Goal: Task Accomplishment & Management: Complete application form

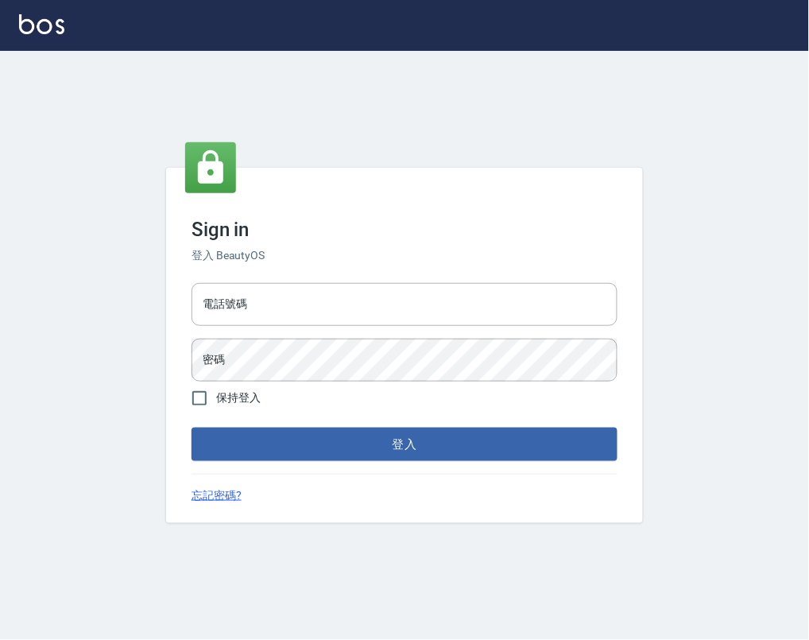
click at [763, 81] on div "Sign in 登入 BeautyOS 電話號碼 電話號碼 密碼 密碼 保持登入 登入 忘記密碼?" at bounding box center [404, 345] width 809 height 589
click at [286, 296] on input "電話號碼" at bounding box center [405, 304] width 426 height 43
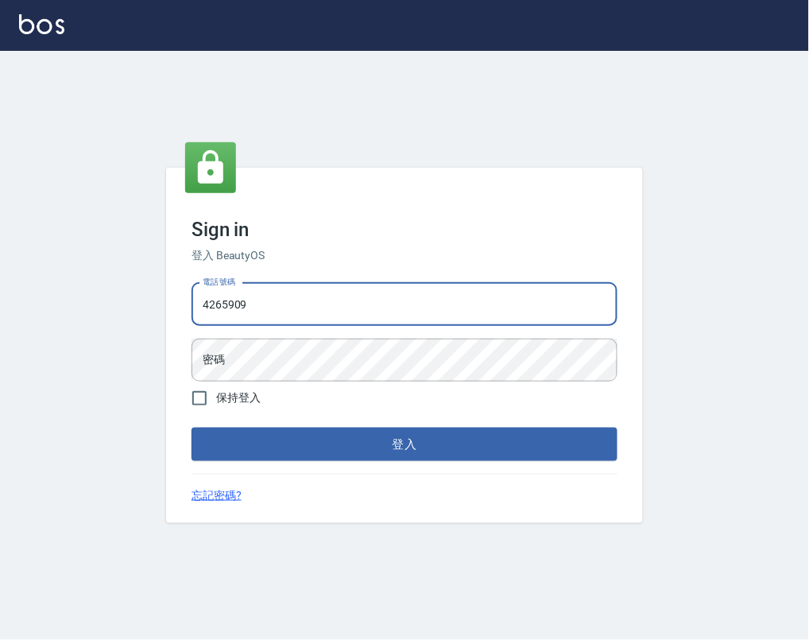
type input "4265909"
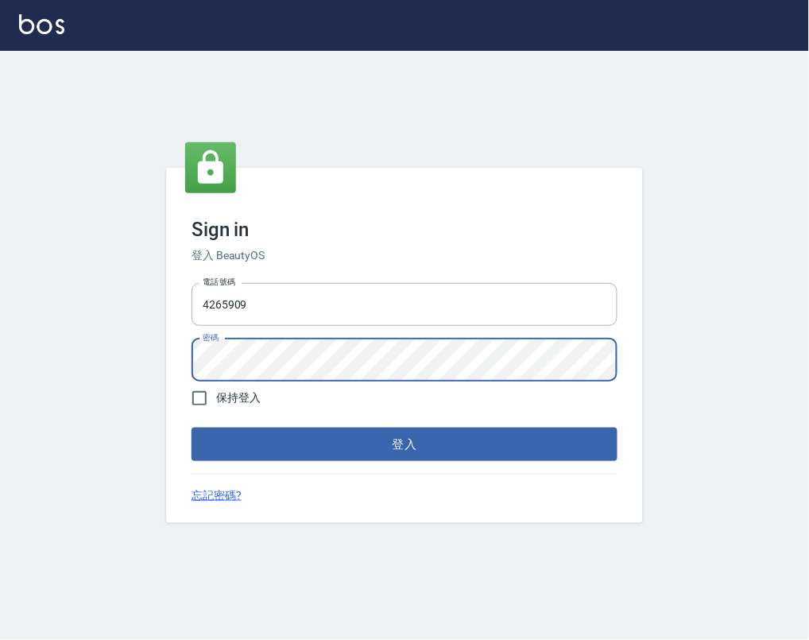
click at [192, 428] on button "登入" at bounding box center [405, 444] width 426 height 33
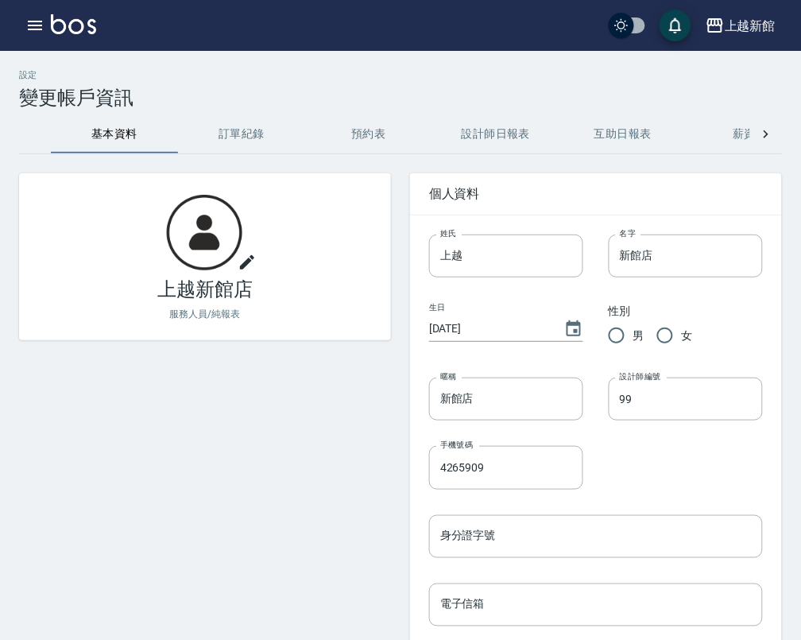
drag, startPoint x: 17, startPoint y: 139, endPoint x: -36, endPoint y: 139, distance: 53.3
click at [0, 139] on html "上越新館 登出 櫃檯作業 材料自購登錄 現場電腦打卡 預約管理 預約管理 單日預約紀錄 單週預約紀錄 報表及分析 報表目錄 店家日報表 互助日報表 互助業績報…" at bounding box center [400, 497] width 801 height 994
click at [747, 24] on div "上越新館" at bounding box center [750, 26] width 51 height 20
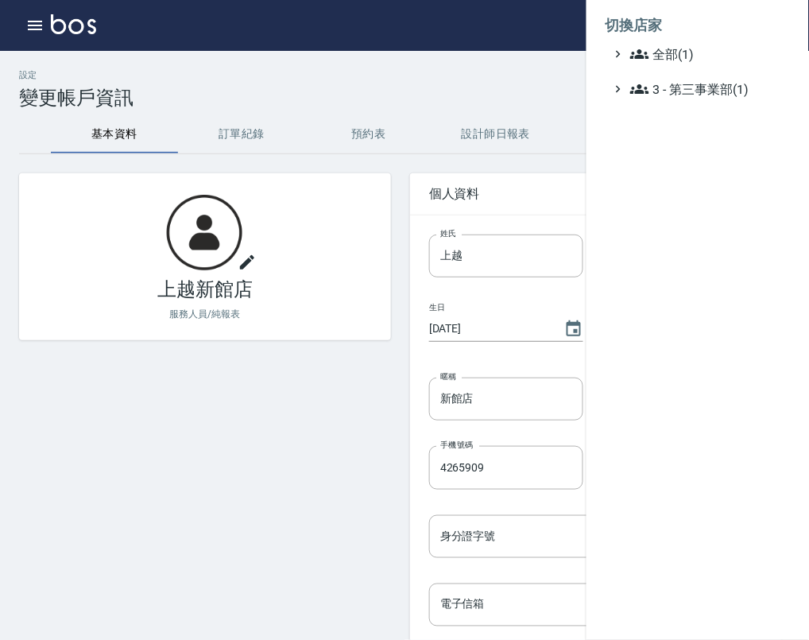
click at [306, 97] on div at bounding box center [404, 320] width 809 height 640
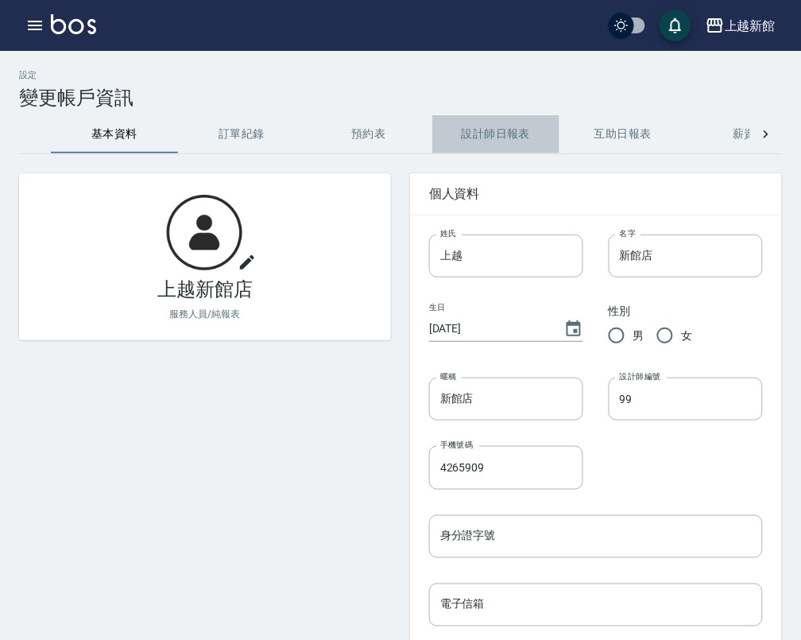
click at [513, 124] on button "設計師日報表" at bounding box center [495, 134] width 127 height 38
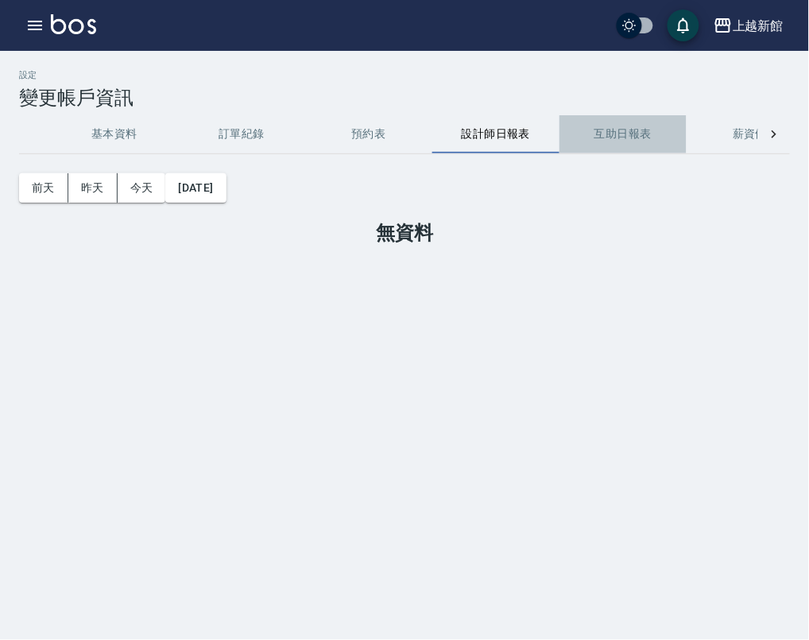
click at [633, 125] on button "互助日報表" at bounding box center [623, 134] width 127 height 38
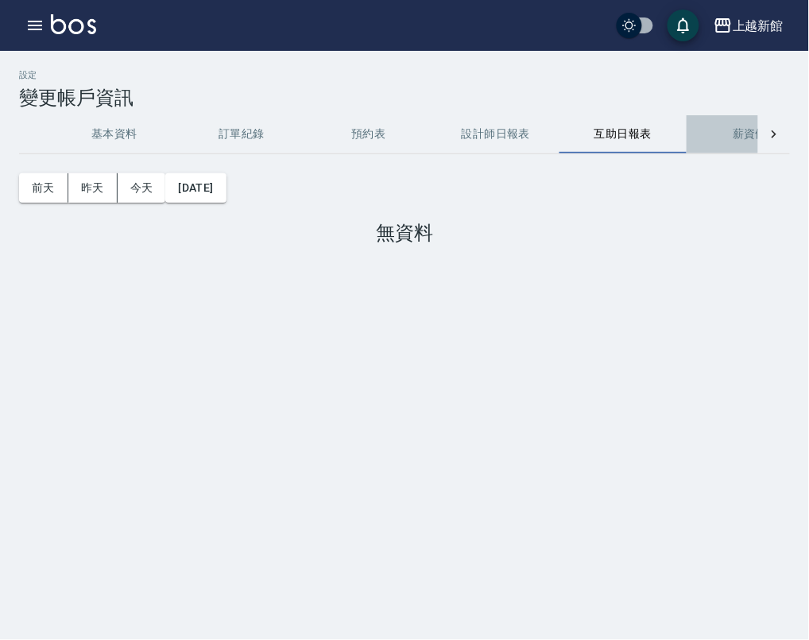
click at [746, 133] on button "薪資條" at bounding box center [750, 134] width 127 height 38
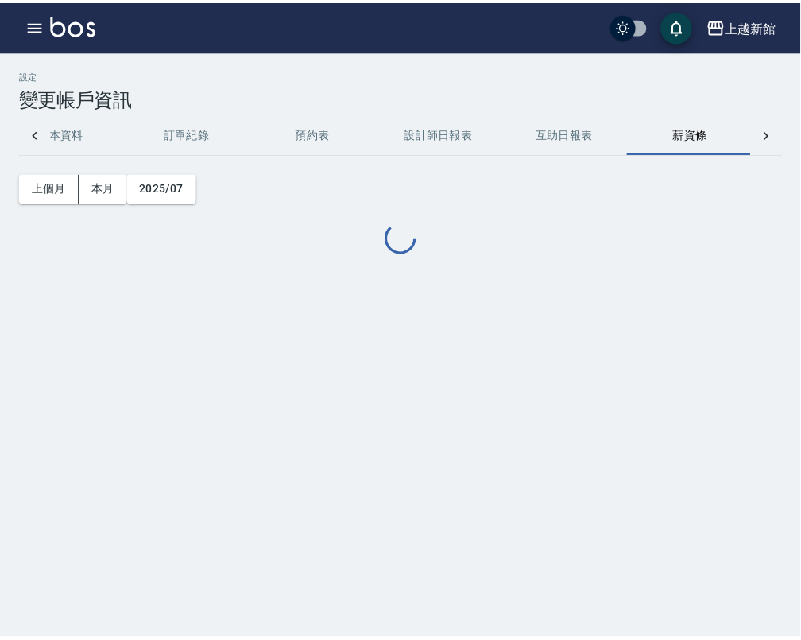
scroll to position [0, 54]
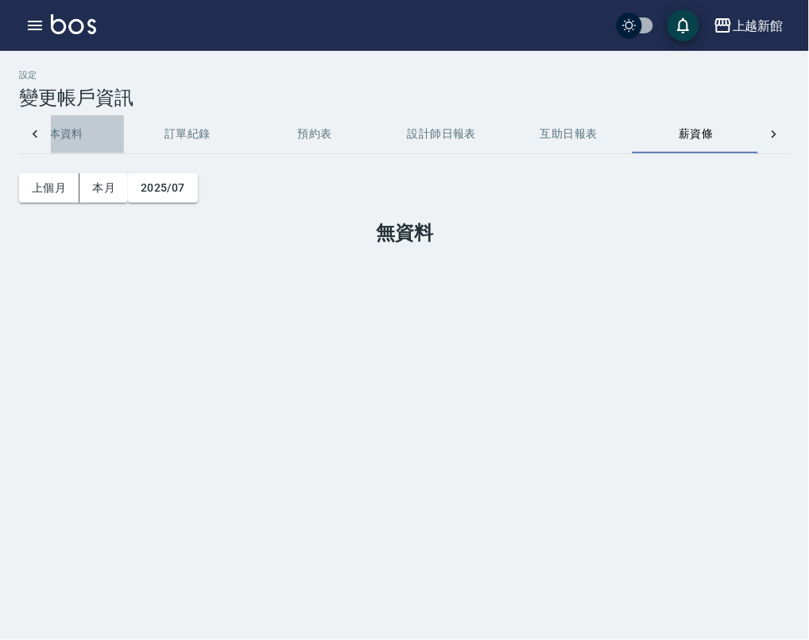
click at [58, 134] on button "基本資料" at bounding box center [60, 134] width 127 height 38
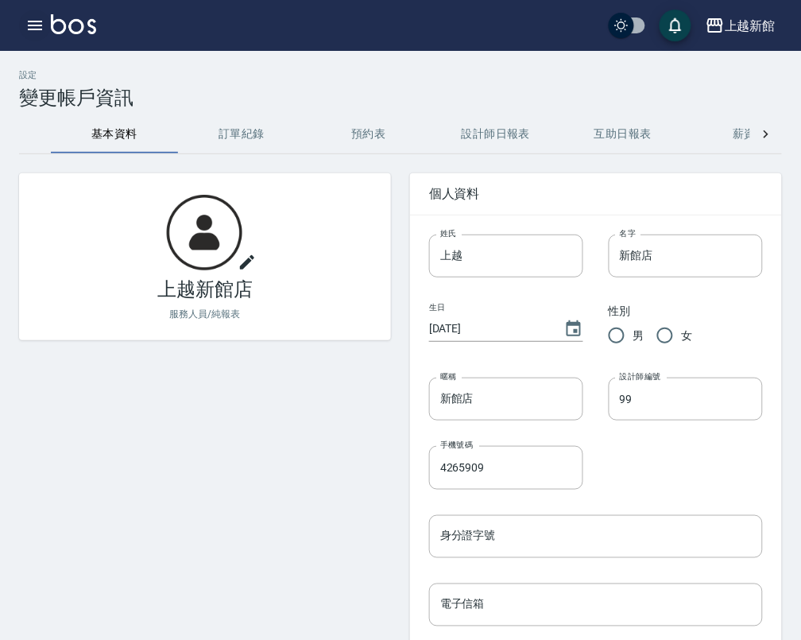
click at [29, 22] on icon "button" at bounding box center [34, 25] width 19 height 19
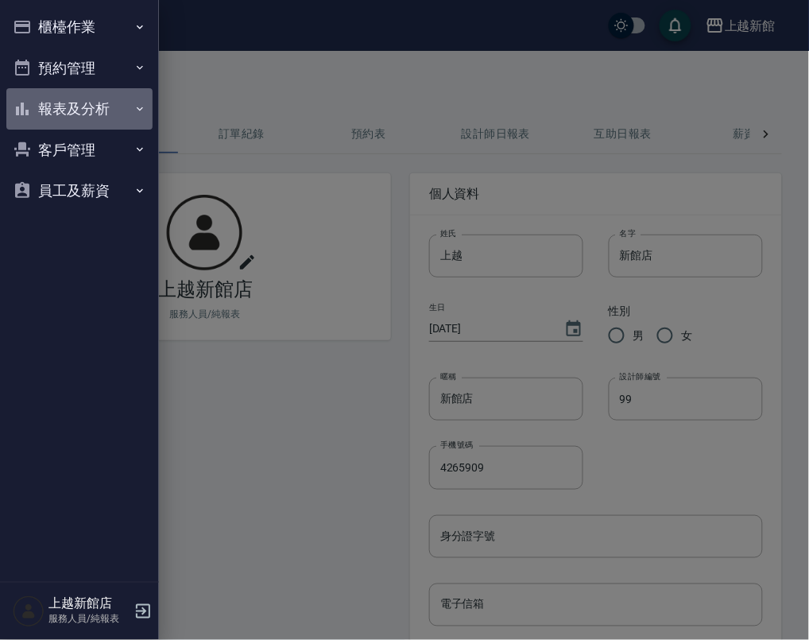
click at [50, 109] on button "報表及分析" at bounding box center [79, 108] width 146 height 41
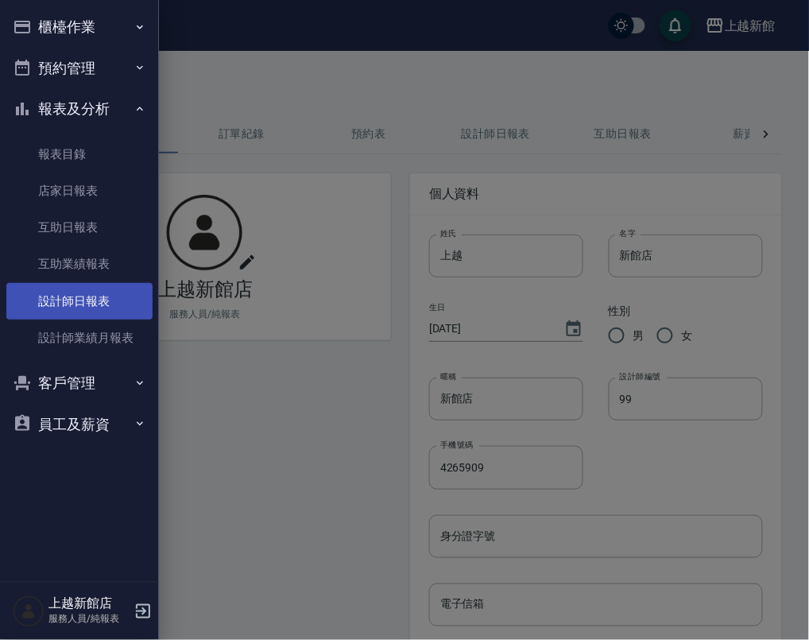
click at [77, 310] on link "設計師日報表" at bounding box center [79, 301] width 146 height 37
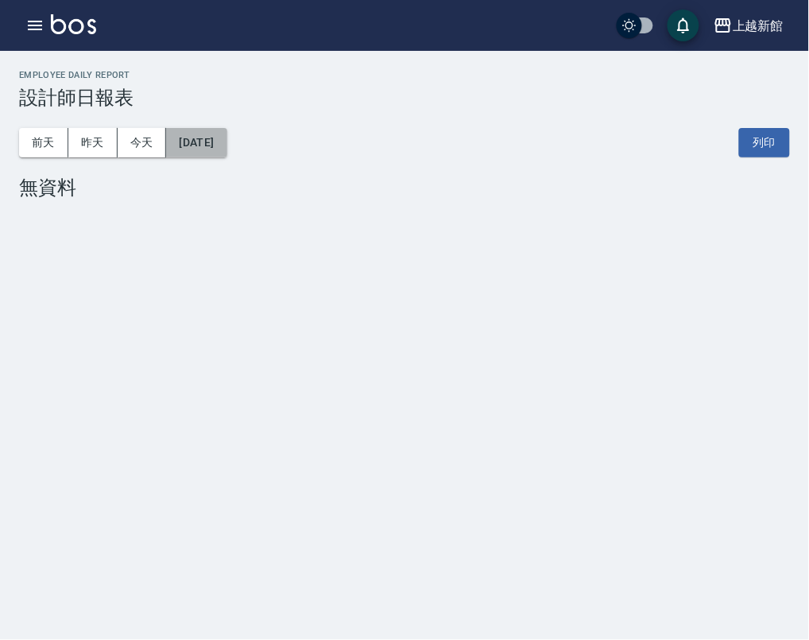
click at [227, 140] on button "[DATE]" at bounding box center [196, 142] width 60 height 29
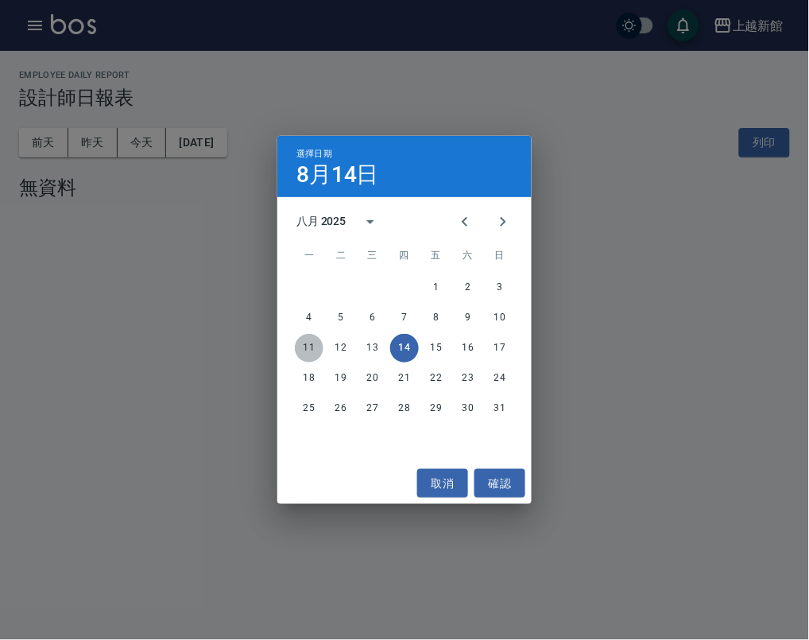
click at [307, 352] on button "11" at bounding box center [309, 348] width 29 height 29
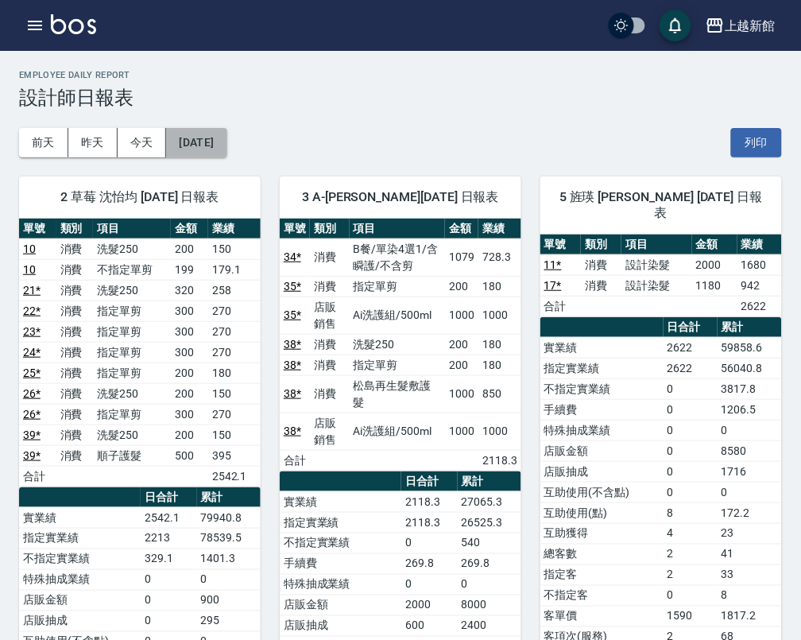
click at [227, 137] on button "[DATE]" at bounding box center [196, 142] width 60 height 29
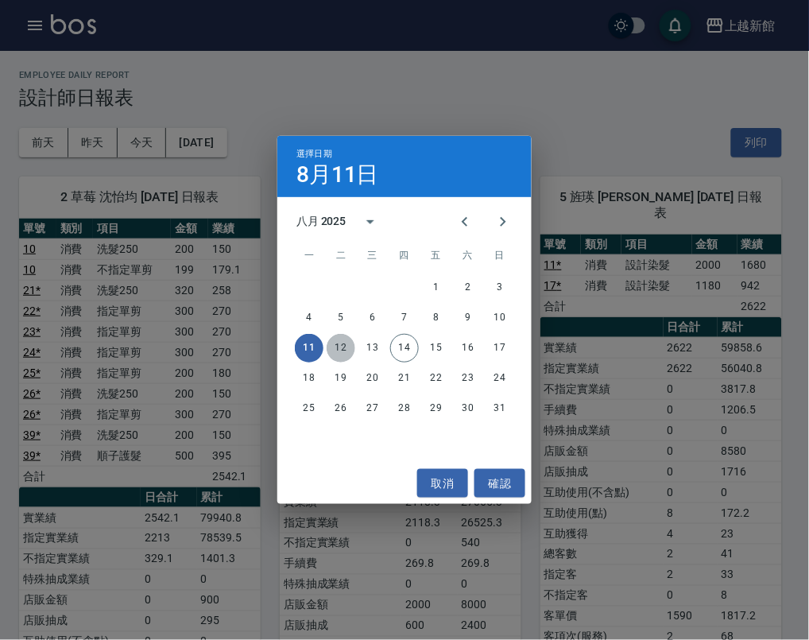
click at [342, 348] on button "12" at bounding box center [341, 348] width 29 height 29
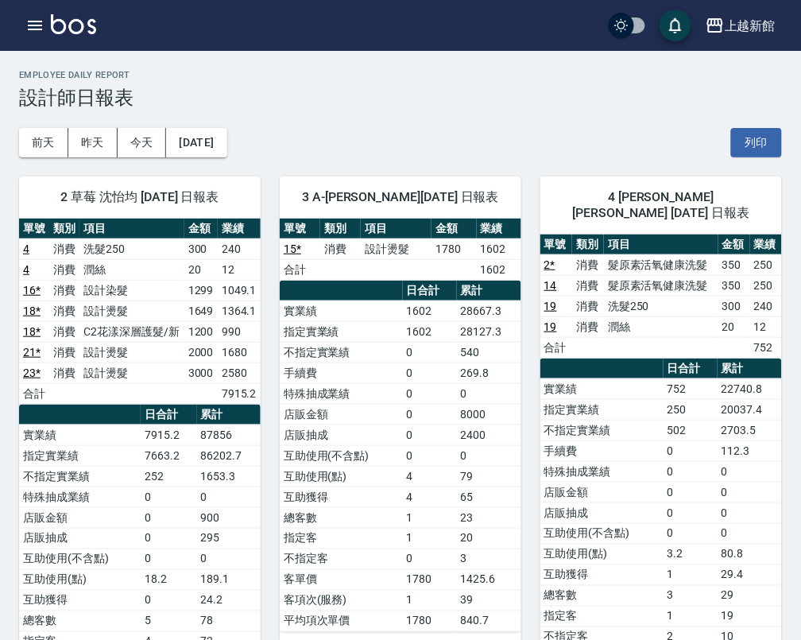
click at [28, 25] on icon "button" at bounding box center [34, 25] width 19 height 19
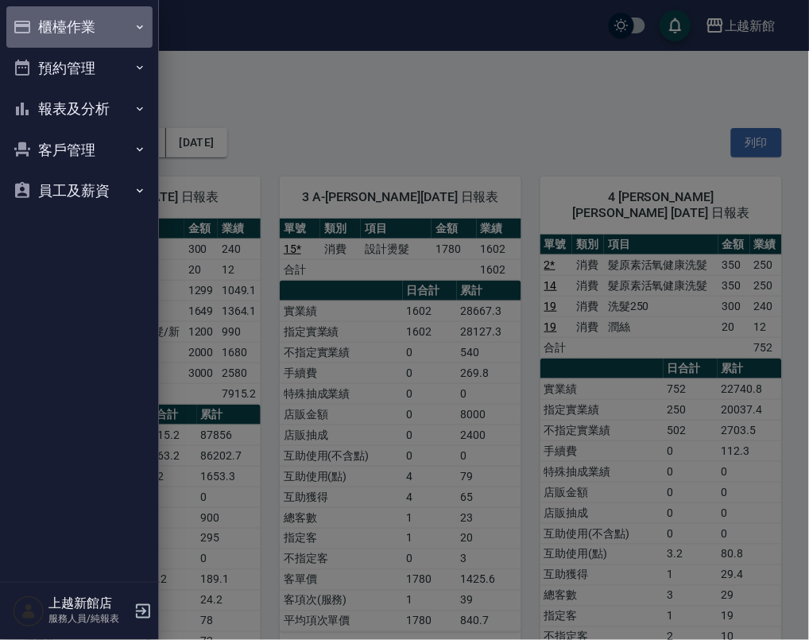
click at [85, 24] on button "櫃檯作業" at bounding box center [79, 26] width 146 height 41
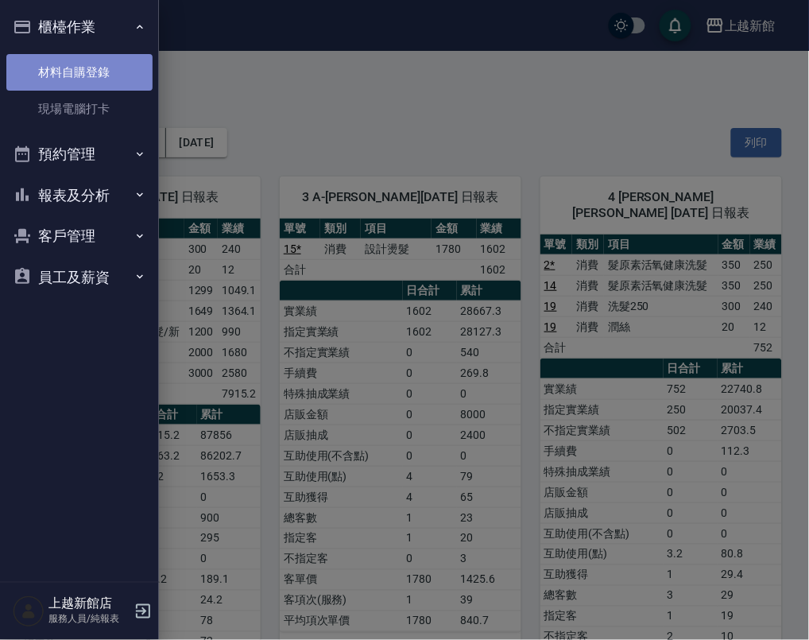
click at [97, 83] on link "材料自購登錄" at bounding box center [79, 72] width 146 height 37
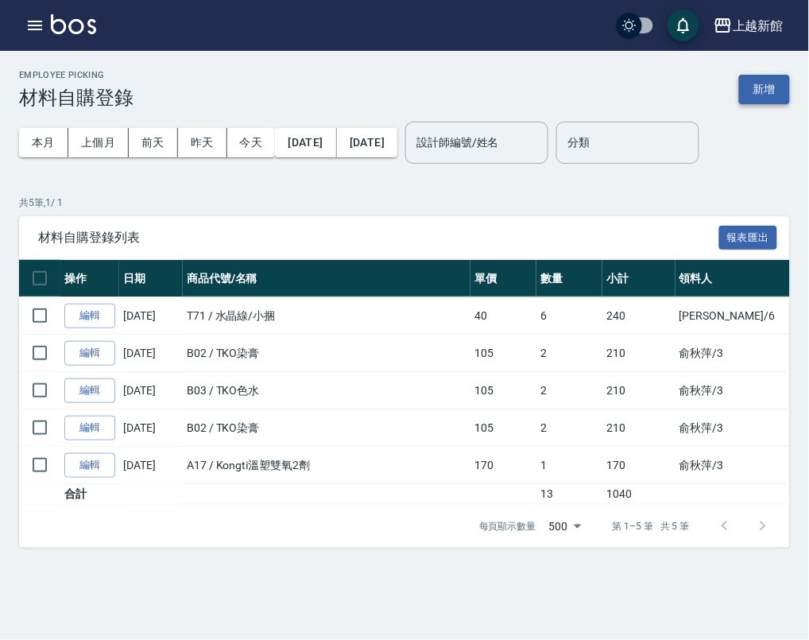
click at [757, 86] on button "新增" at bounding box center [764, 89] width 51 height 29
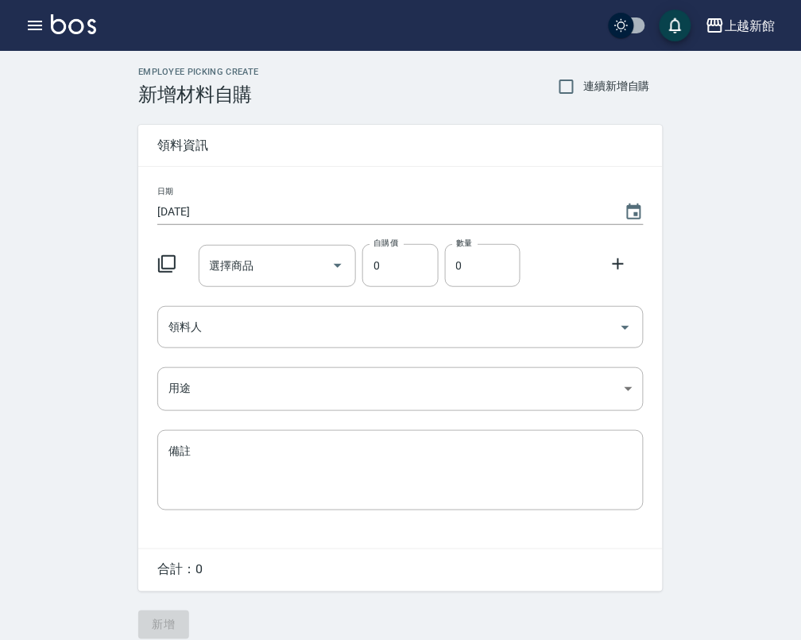
click at [256, 262] on input "選擇商品" at bounding box center [266, 266] width 120 height 28
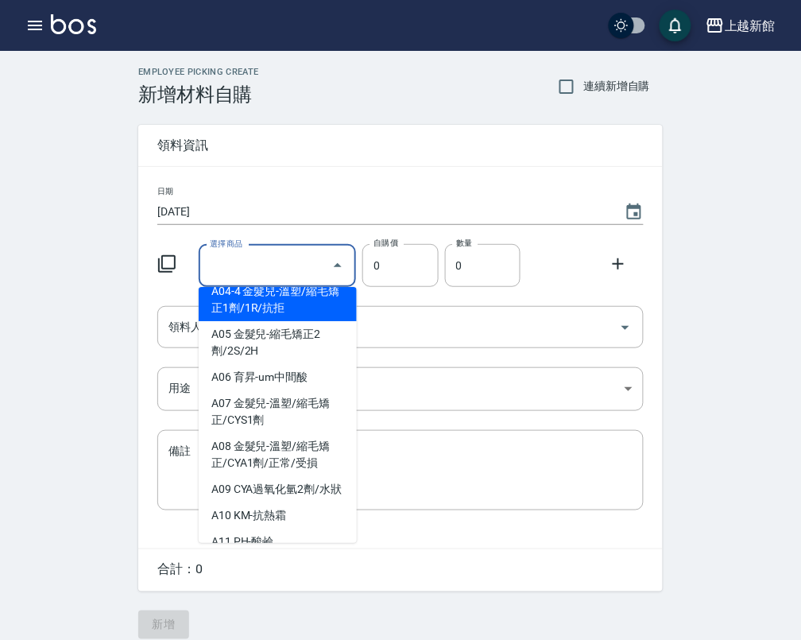
scroll to position [298, 0]
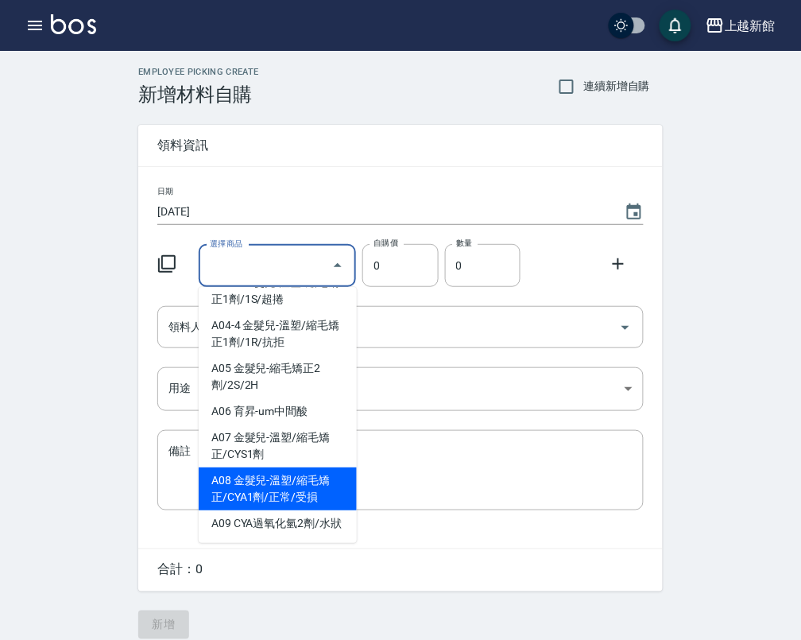
click at [270, 467] on li "A08 金髮兒-溫塑/縮毛矯正/CYA1劑/正常/受損" at bounding box center [278, 488] width 158 height 43
type input "金髮兒-溫塑/縮毛矯正/CYA1劑/正常/受損"
type input "225"
type input "1"
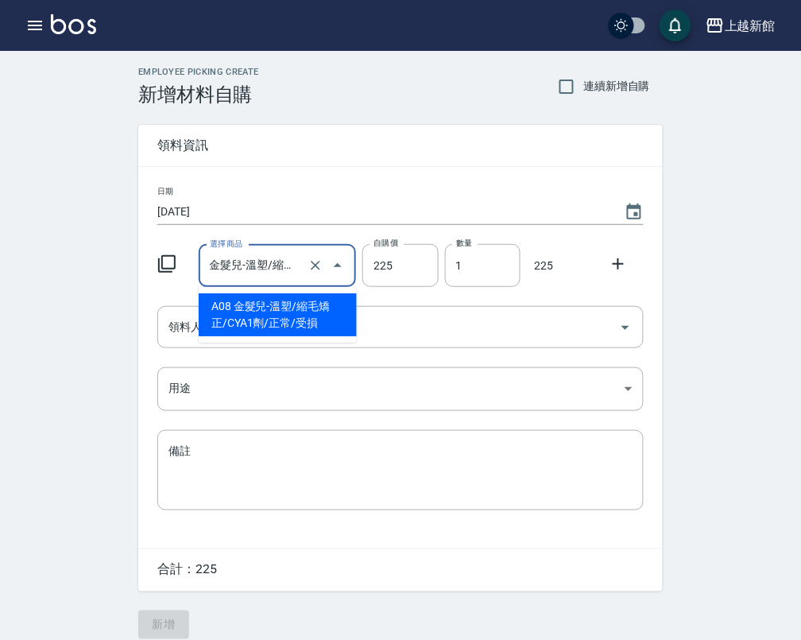
click at [283, 266] on input "金髮兒-溫塑/縮毛矯正/CYA1劑/正常/受損" at bounding box center [255, 266] width 99 height 28
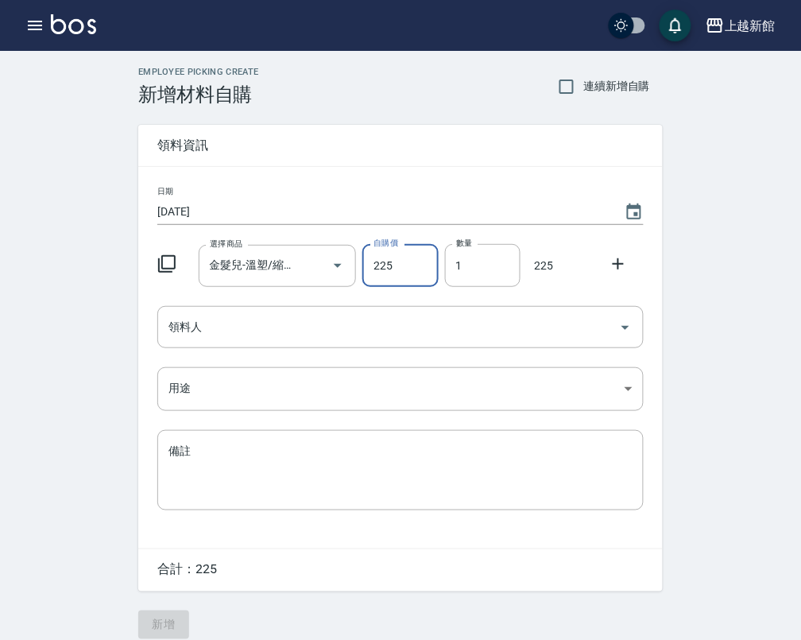
click at [398, 265] on input "225" at bounding box center [400, 265] width 76 height 43
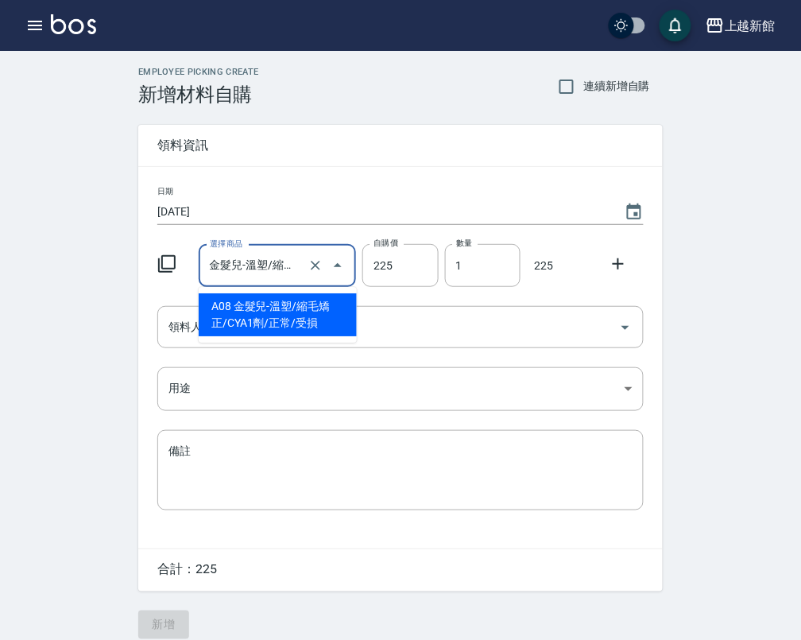
click at [286, 270] on input "金髮兒-溫塑/縮毛矯正/CYA1劑/正常/受損" at bounding box center [255, 266] width 99 height 28
click at [294, 260] on input "金髮兒-溫塑/縮毛矯正/CYA1劑/正常/受損" at bounding box center [255, 266] width 99 height 28
click at [339, 267] on icon "Close" at bounding box center [338, 265] width 8 height 4
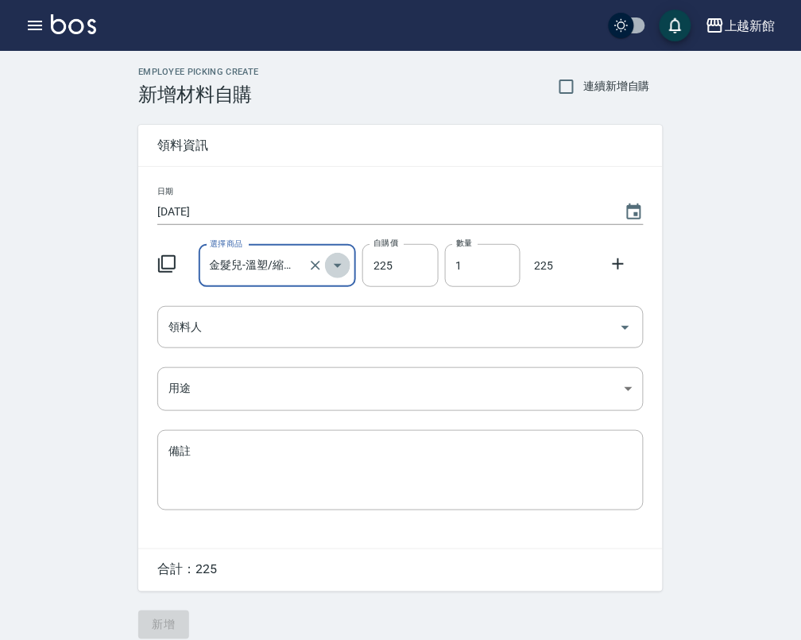
click at [339, 267] on icon "Open" at bounding box center [337, 265] width 19 height 19
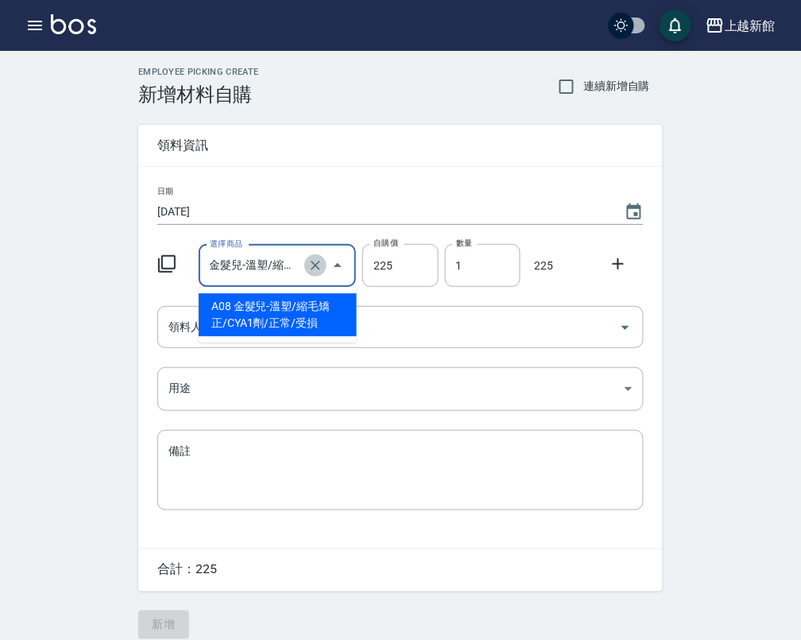
click at [318, 260] on icon "Clear" at bounding box center [316, 266] width 16 height 16
type input "0"
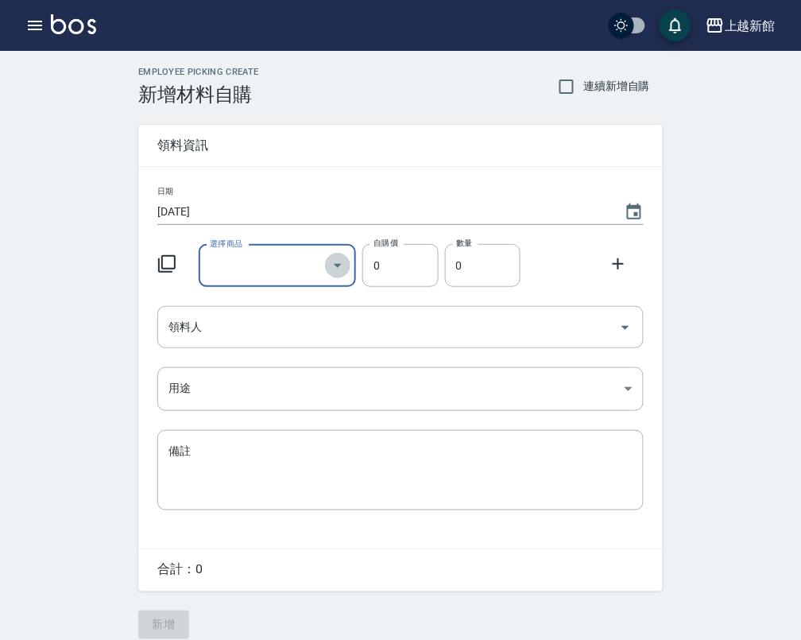
click at [336, 266] on icon "Open" at bounding box center [337, 265] width 19 height 19
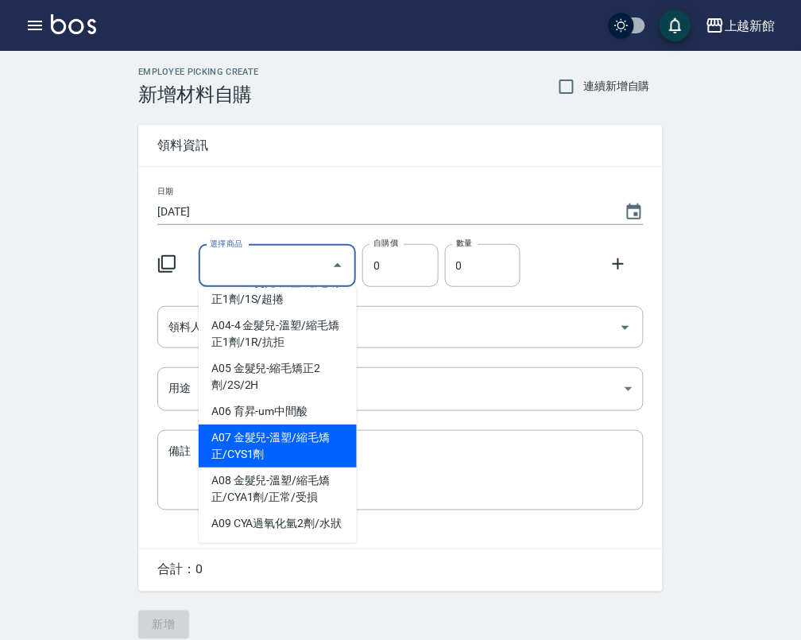
click at [292, 424] on li "A07 金髮兒-溫塑/縮毛矯正/CYS1劑" at bounding box center [278, 445] width 158 height 43
type input "金髮兒-溫塑/縮毛矯正/CYS1劑"
type input "270"
type input "1"
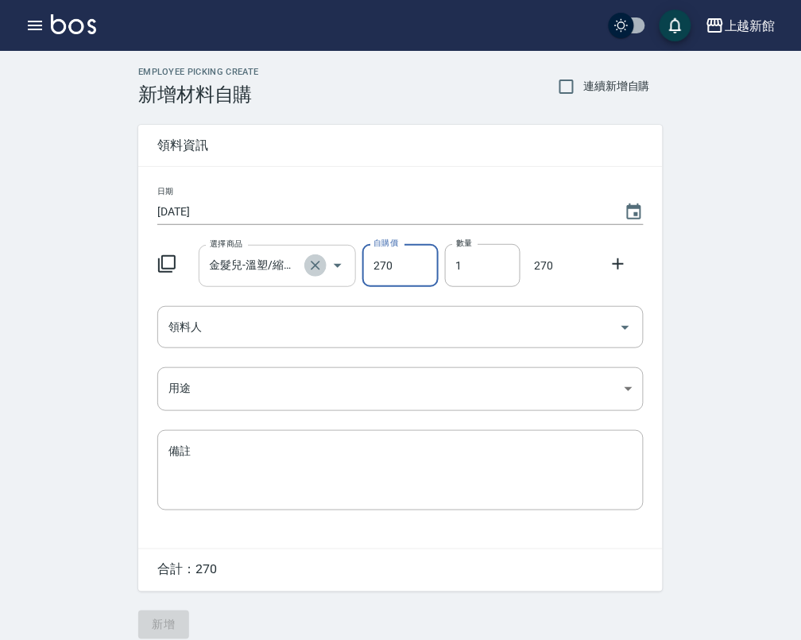
click at [320, 265] on icon "Clear" at bounding box center [316, 266] width 16 height 16
type input "0"
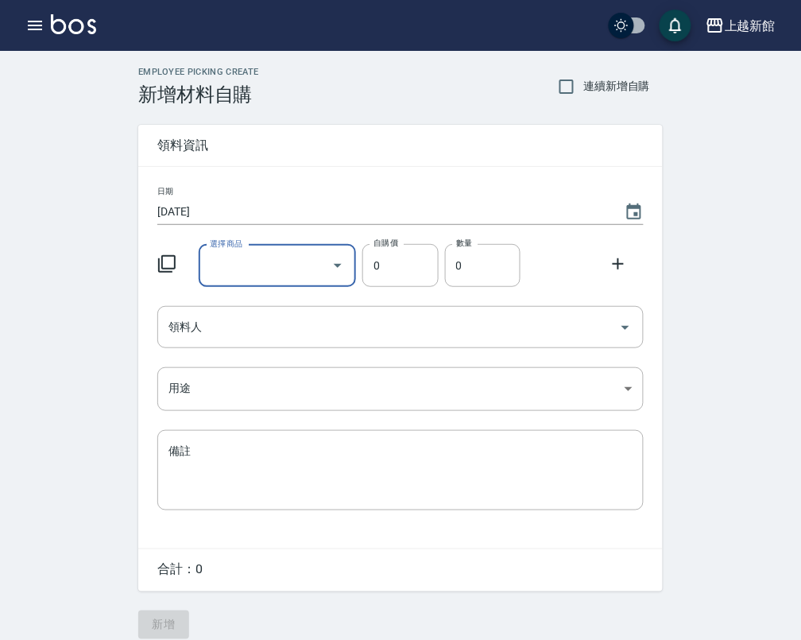
scroll to position [0, 0]
click at [335, 265] on icon "Open" at bounding box center [337, 265] width 19 height 19
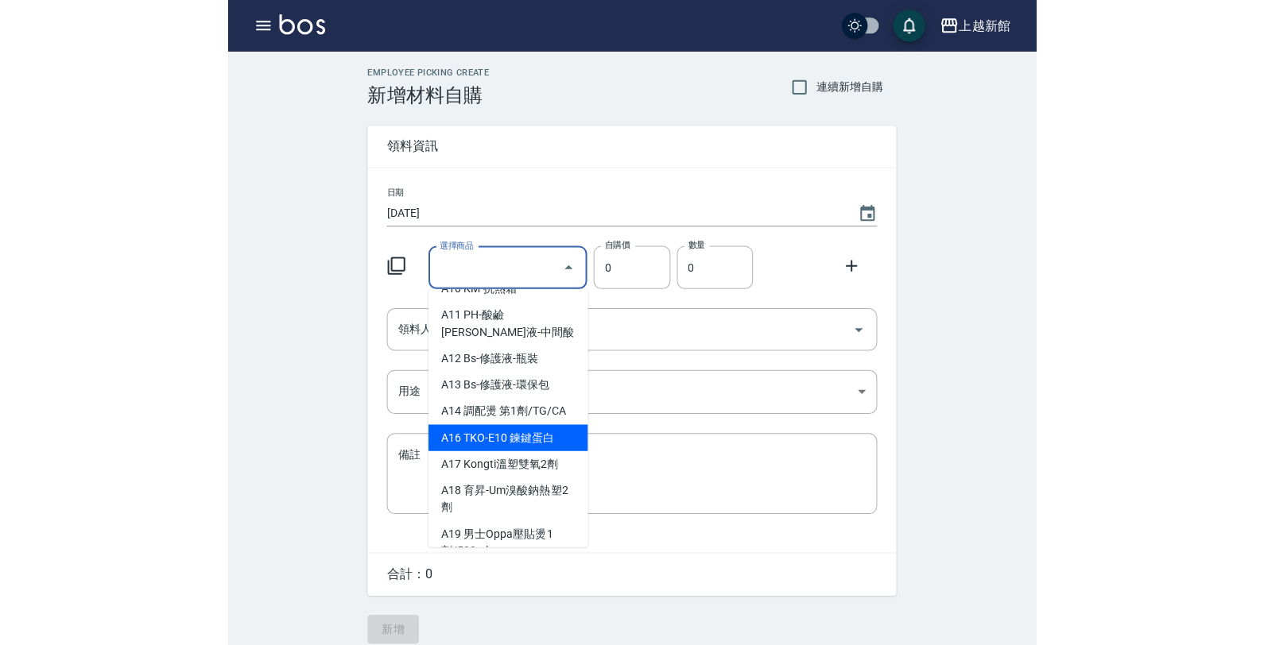
scroll to position [596, 0]
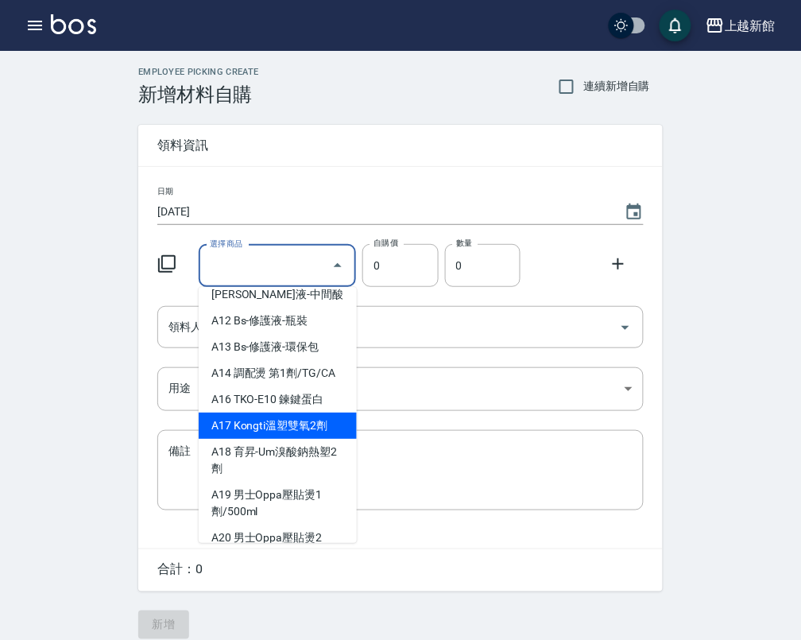
click at [307, 417] on li "A17 Kongti溫塑雙氧2劑" at bounding box center [278, 426] width 158 height 26
type input "Kongti溫塑雙氧2劑"
type input "170"
type input "1"
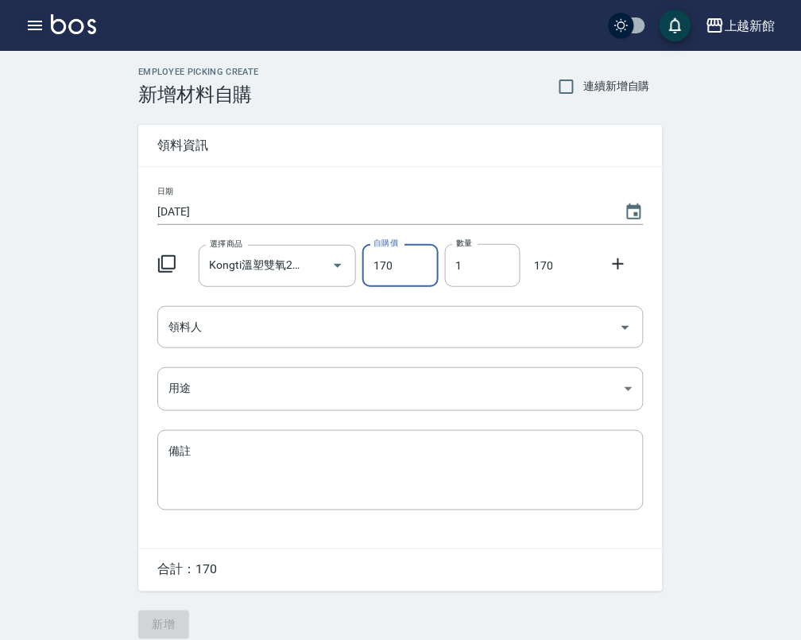
click at [38, 17] on icon "button" at bounding box center [34, 25] width 19 height 19
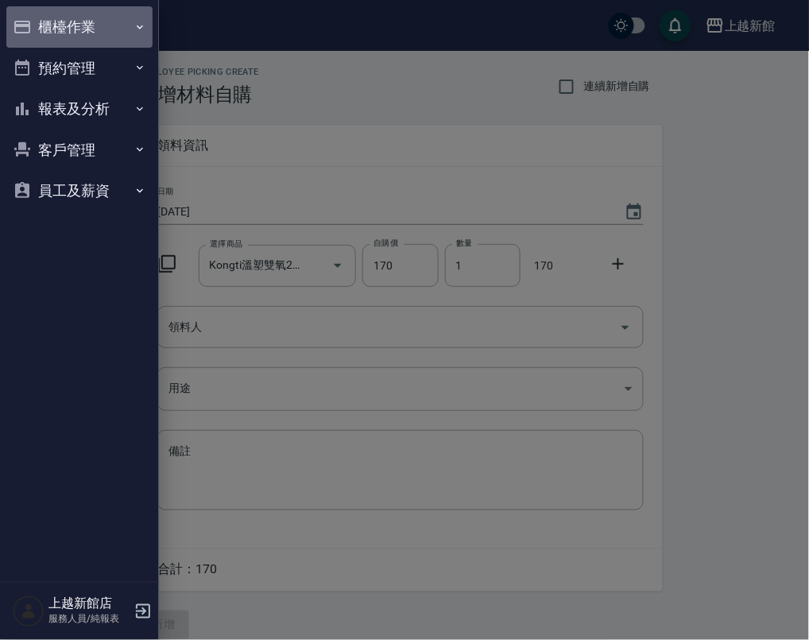
click at [80, 14] on button "櫃檯作業" at bounding box center [79, 26] width 146 height 41
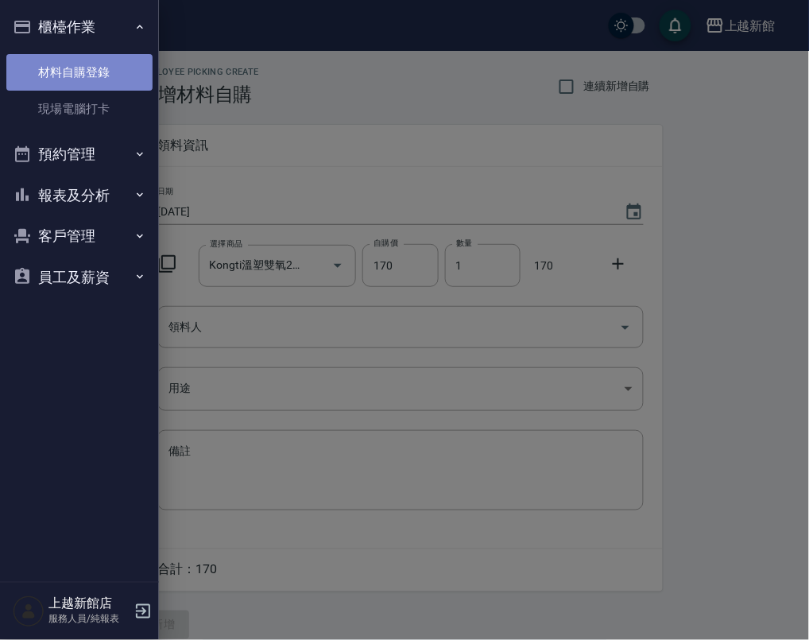
click at [108, 73] on link "材料自購登錄" at bounding box center [79, 72] width 146 height 37
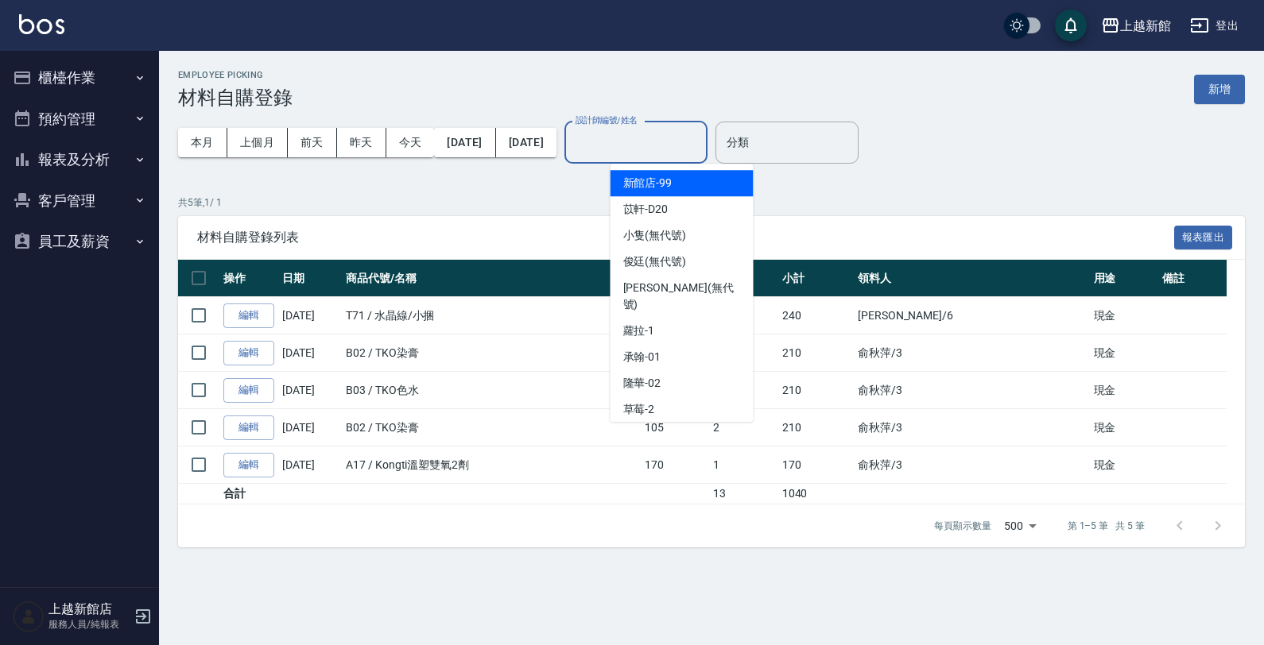
click at [682, 132] on input "設計師編號/姓名" at bounding box center [635, 143] width 129 height 28
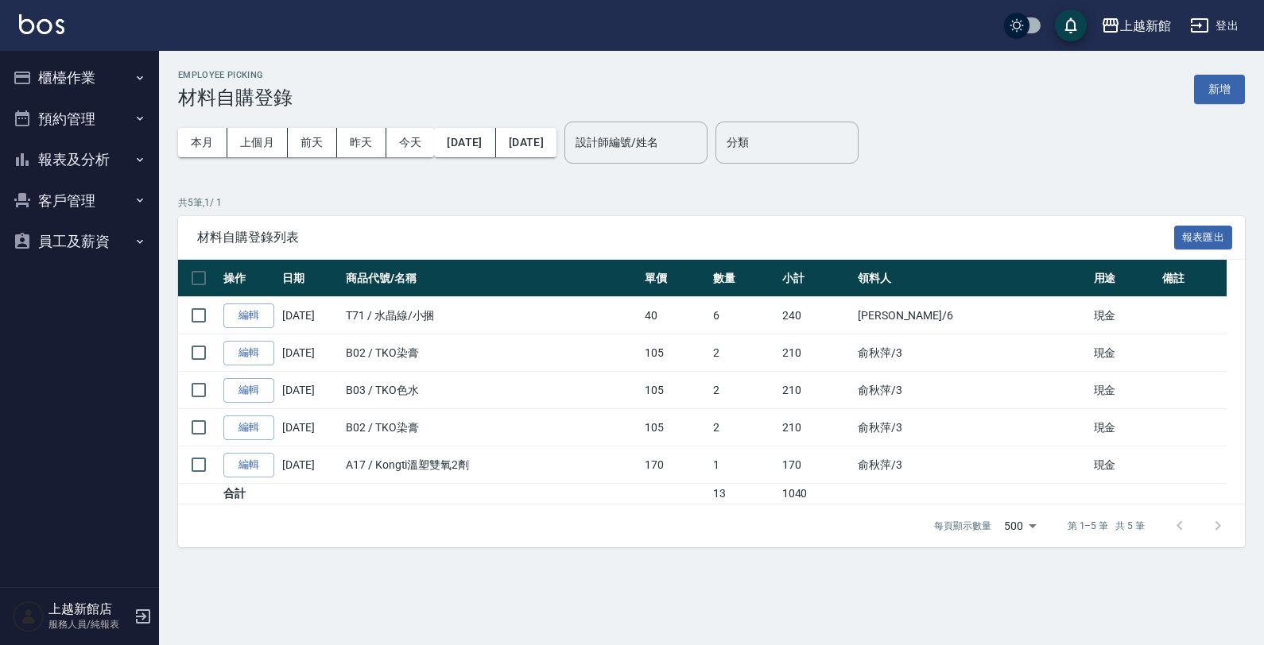
drag, startPoint x: 537, startPoint y: 483, endPoint x: 881, endPoint y: 173, distance: 463.2
click at [808, 173] on div "分類 分類" at bounding box center [786, 143] width 143 height 68
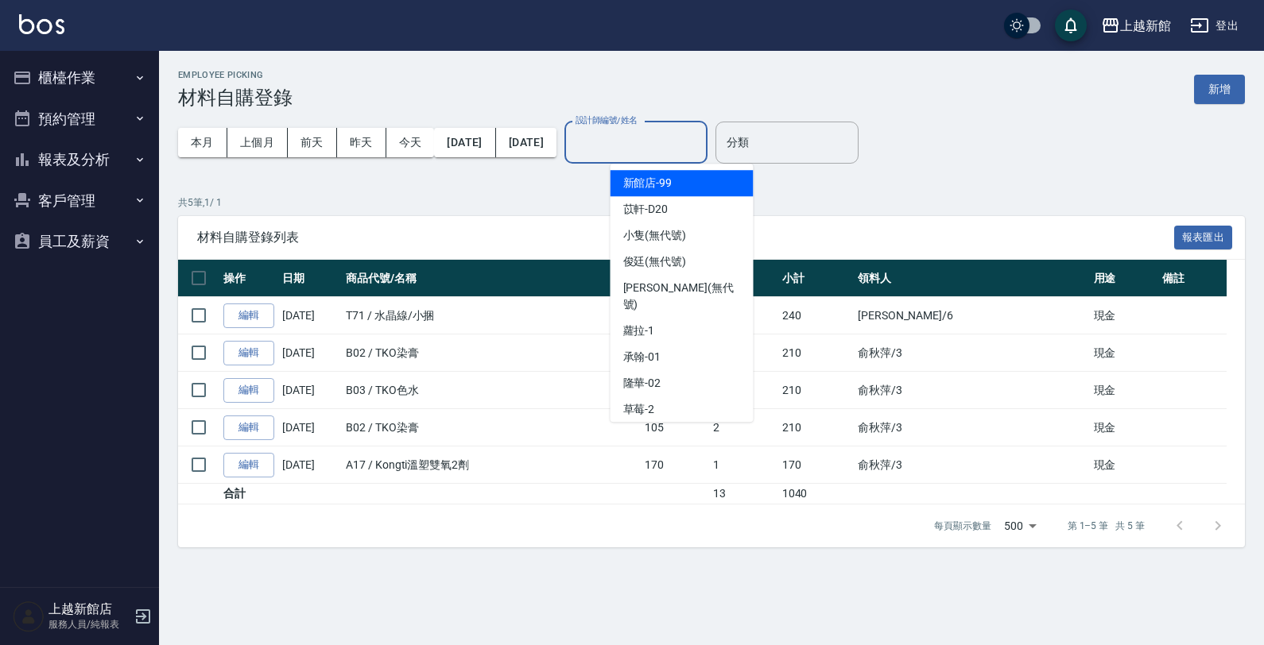
drag, startPoint x: 649, startPoint y: 145, endPoint x: 657, endPoint y: 153, distance: 11.2
click at [657, 153] on input "設計師編號/姓名" at bounding box center [635, 143] width 129 height 28
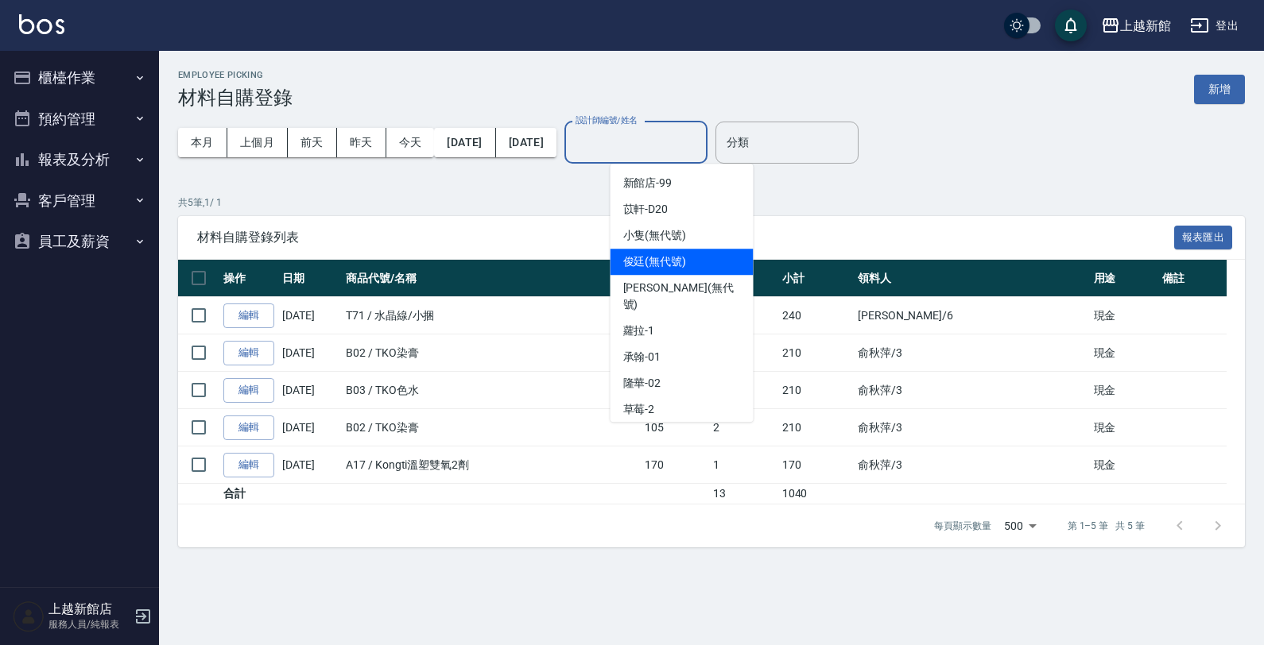
drag, startPoint x: 625, startPoint y: 270, endPoint x: 616, endPoint y: 292, distance: 23.2
click at [616, 291] on ul "新館店 -99 苡軒 -D20 小隻 (無代號) 俊廷 (無代號) [PERSON_NAME] (無代號) [PERSON_NAME] -1 承翰 -01 隆…" at bounding box center [681, 293] width 143 height 258
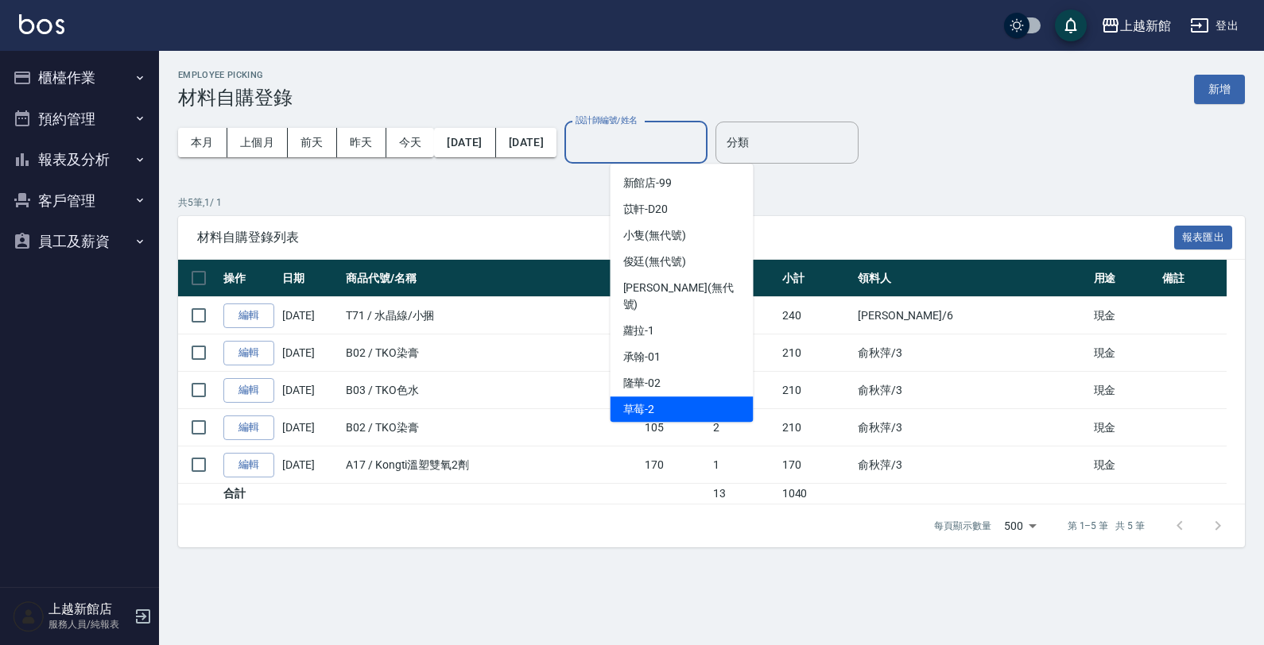
scroll to position [99, 0]
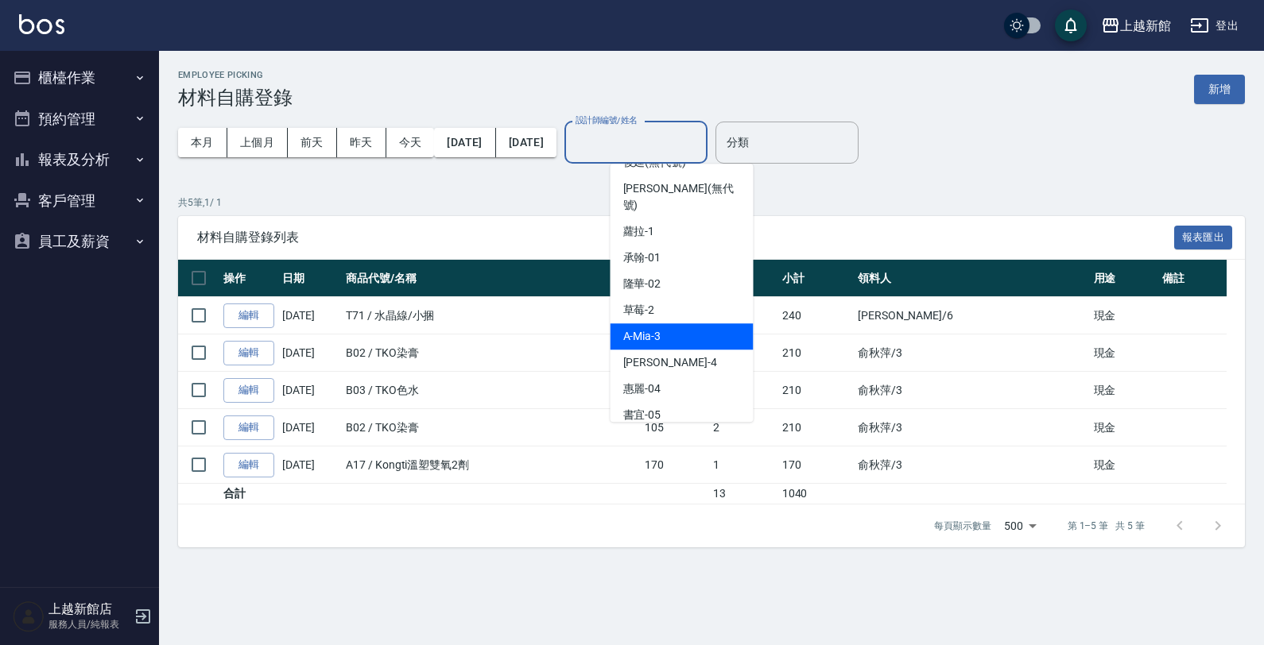
click at [673, 323] on div "A-Mia -3" at bounding box center [681, 336] width 143 height 26
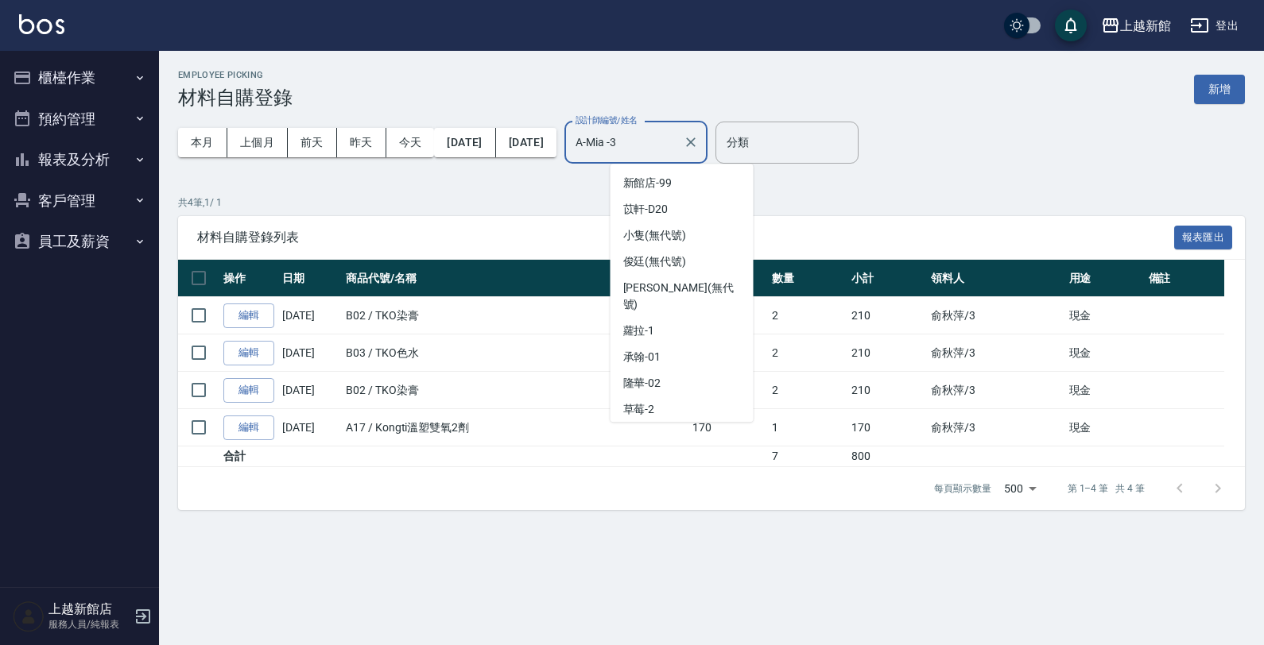
scroll to position [10, 0]
click at [660, 141] on input "A-Mia -3" at bounding box center [623, 143] width 105 height 28
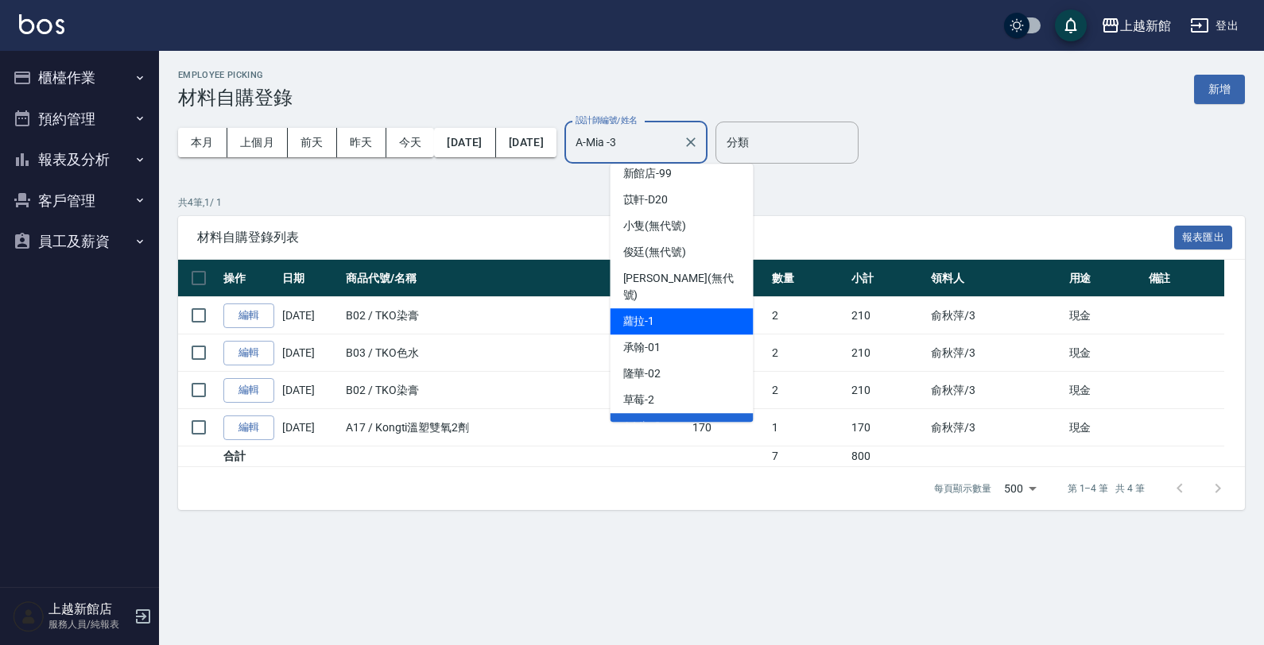
click at [709, 308] on div "[PERSON_NAME] -1" at bounding box center [681, 321] width 143 height 26
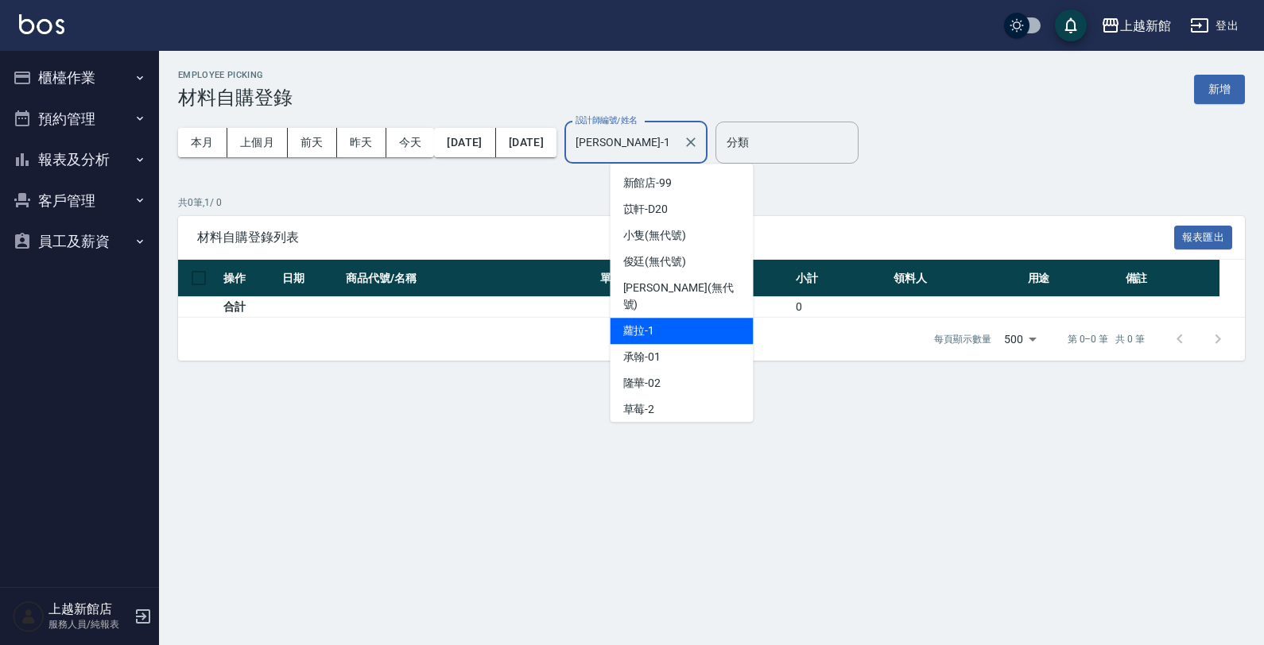
click at [636, 147] on input "[PERSON_NAME]-1" at bounding box center [623, 143] width 105 height 28
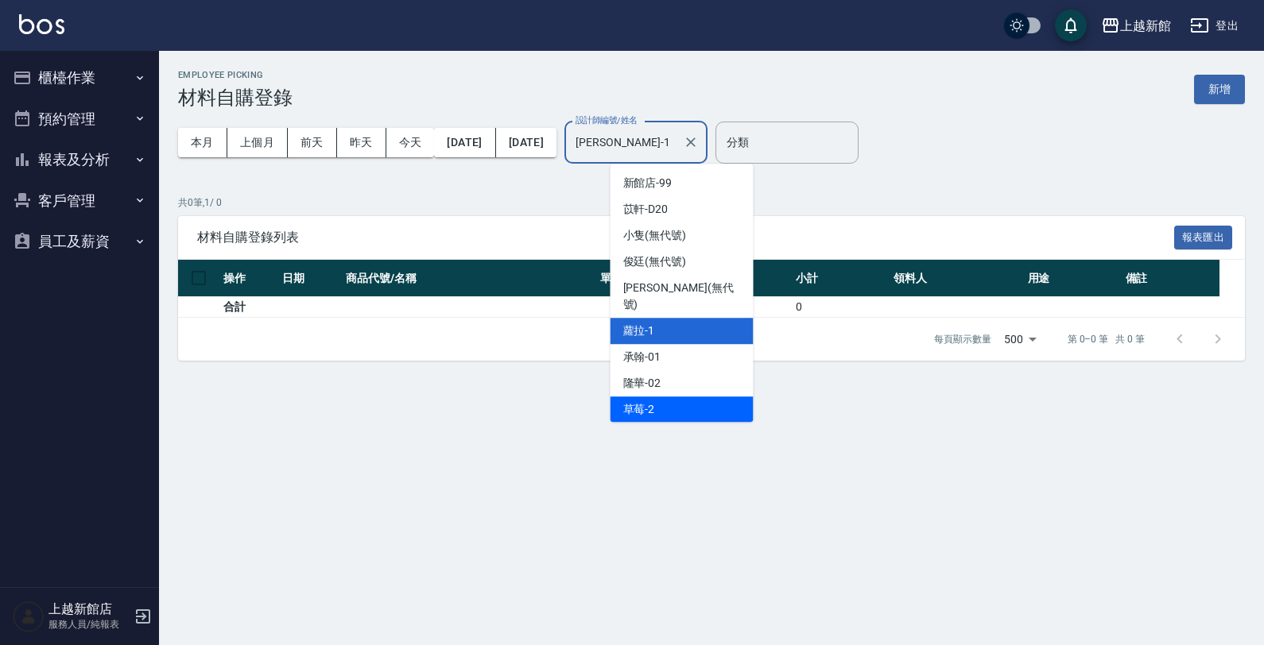
click at [668, 397] on div "草莓 -2" at bounding box center [681, 410] width 143 height 26
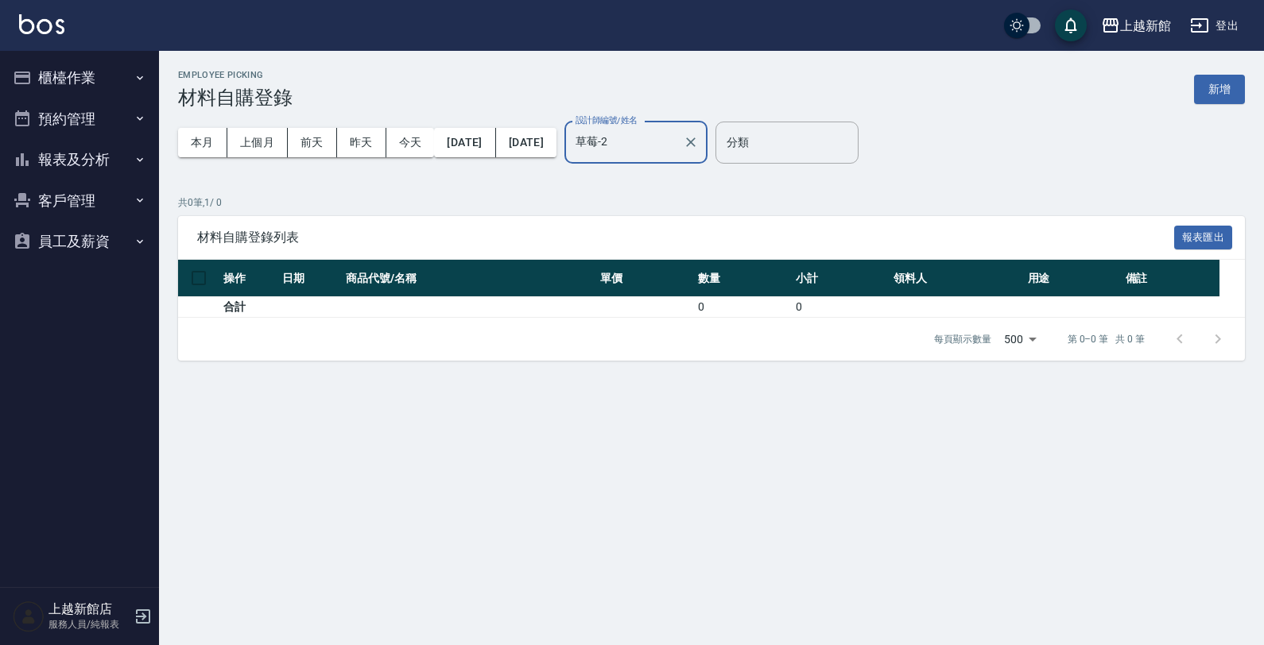
click at [640, 141] on input "草莓-2" at bounding box center [623, 143] width 105 height 28
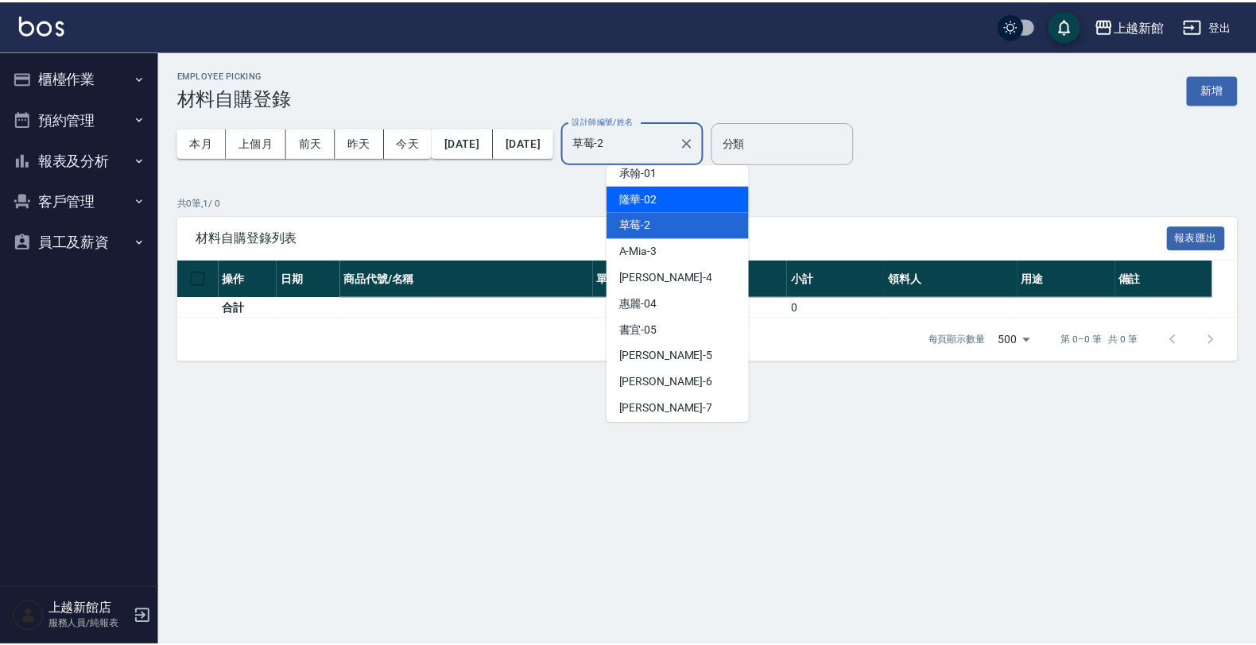
scroll to position [199, 0]
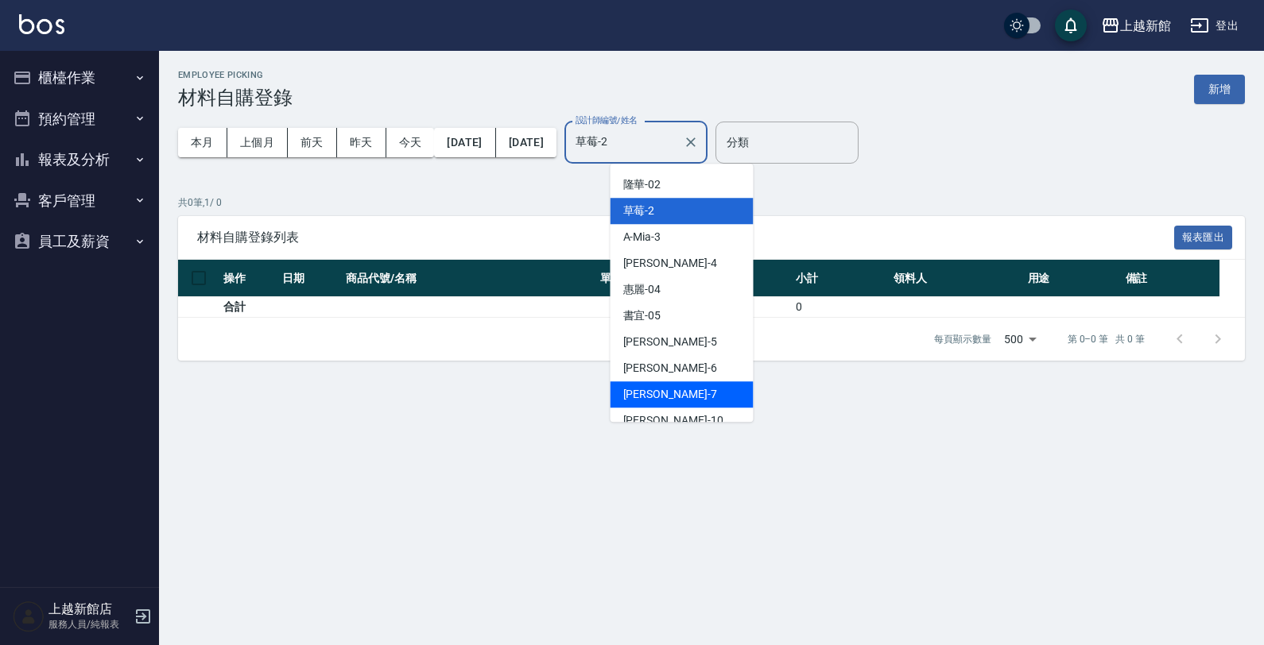
drag, startPoint x: 709, startPoint y: 382, endPoint x: 711, endPoint y: 371, distance: 10.6
click at [709, 382] on div "[PERSON_NAME]卡 -7" at bounding box center [681, 395] width 143 height 26
type input "莫尼卡-7"
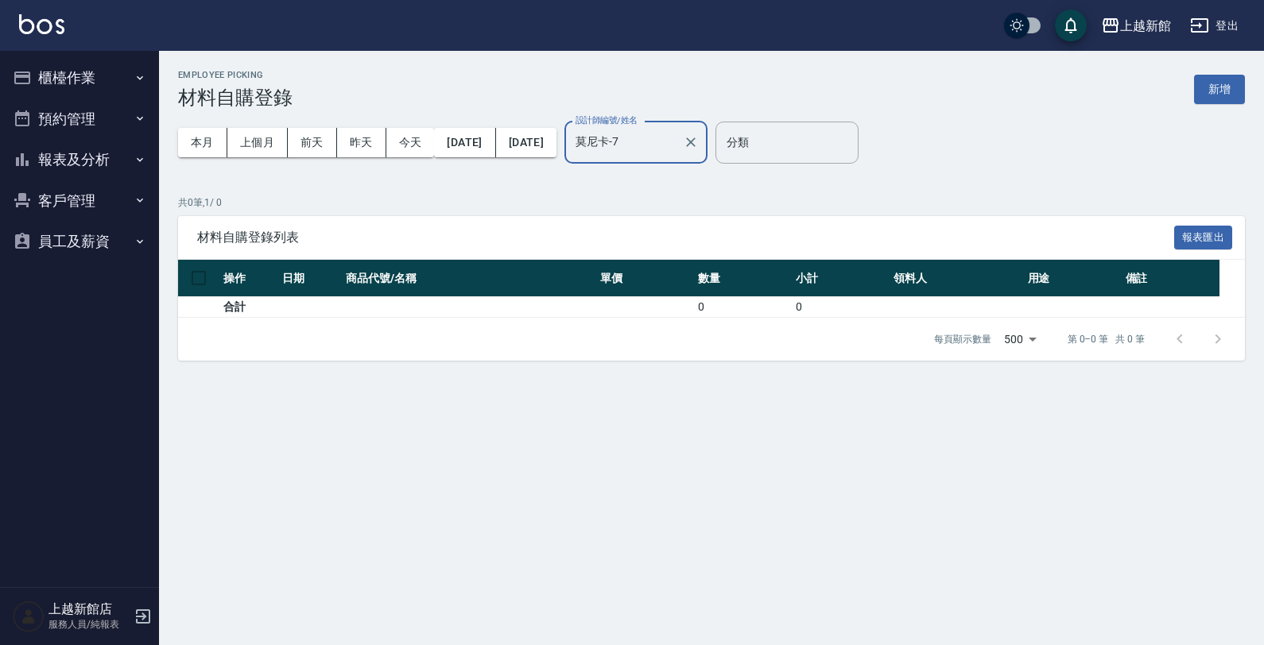
click at [695, 140] on icon "Clear" at bounding box center [691, 143] width 10 height 10
type input "[PERSON_NAME]-18"
click at [486, 147] on button "[DATE]" at bounding box center [464, 142] width 61 height 29
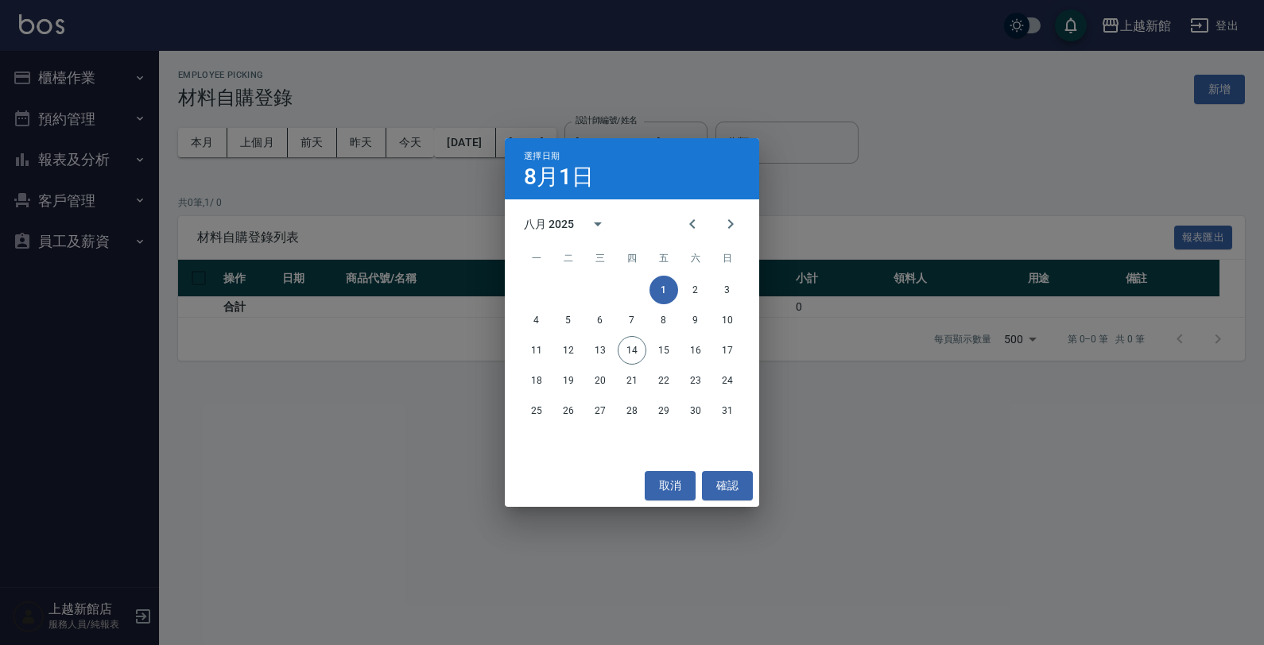
click at [475, 197] on div "選擇日期 8月1日 八月 2025 一 二 三 四 五 六 日 1 2 3 4 5 6 7 8 9 10 11 12 13 14 15 16 17 18 19…" at bounding box center [632, 322] width 1264 height 645
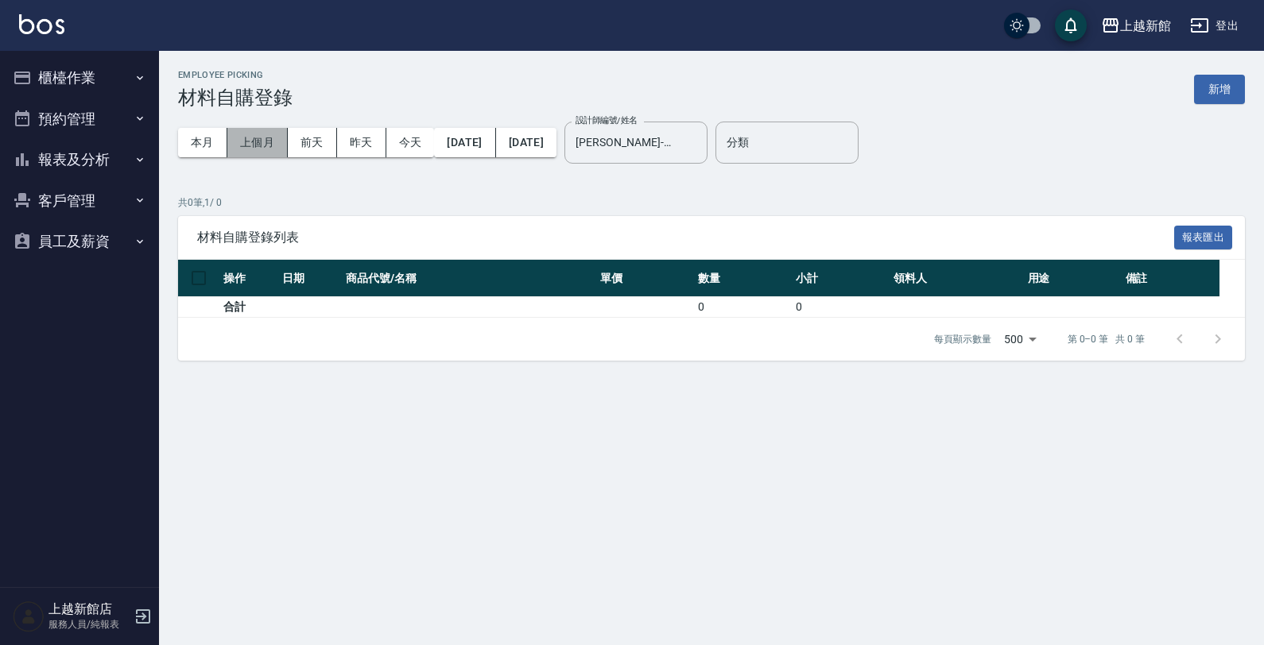
click at [261, 149] on button "上個月" at bounding box center [257, 142] width 60 height 29
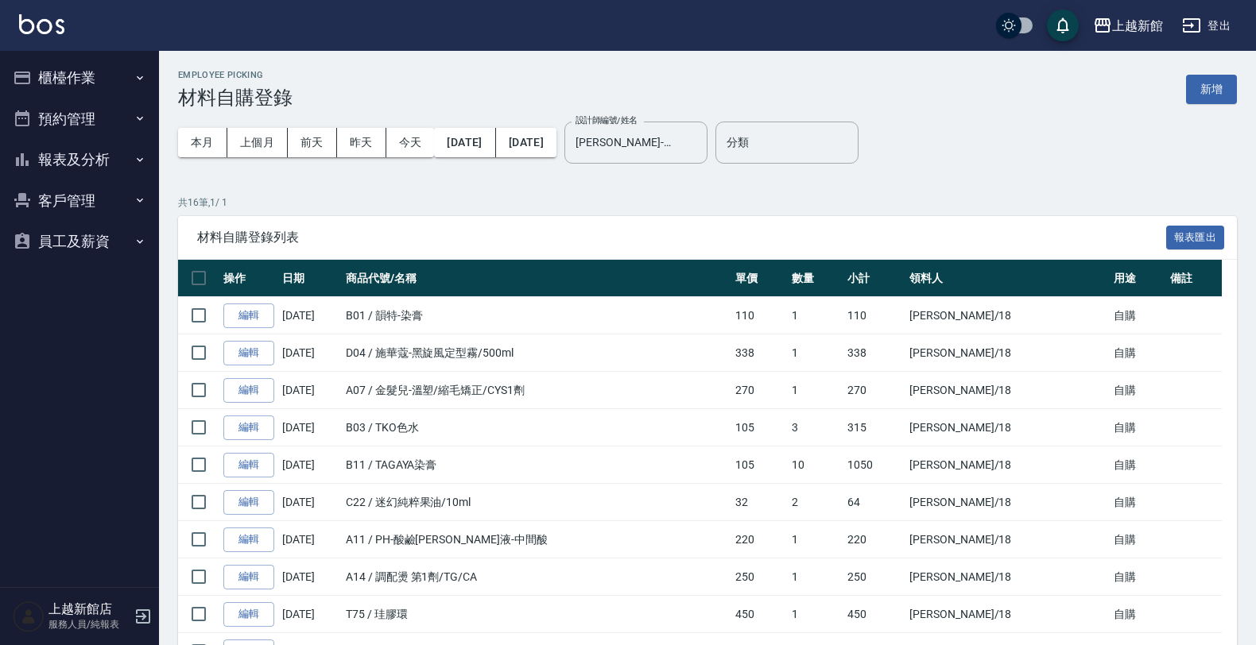
click at [40, 25] on img at bounding box center [41, 24] width 45 height 20
